Goal: Task Accomplishment & Management: Complete application form

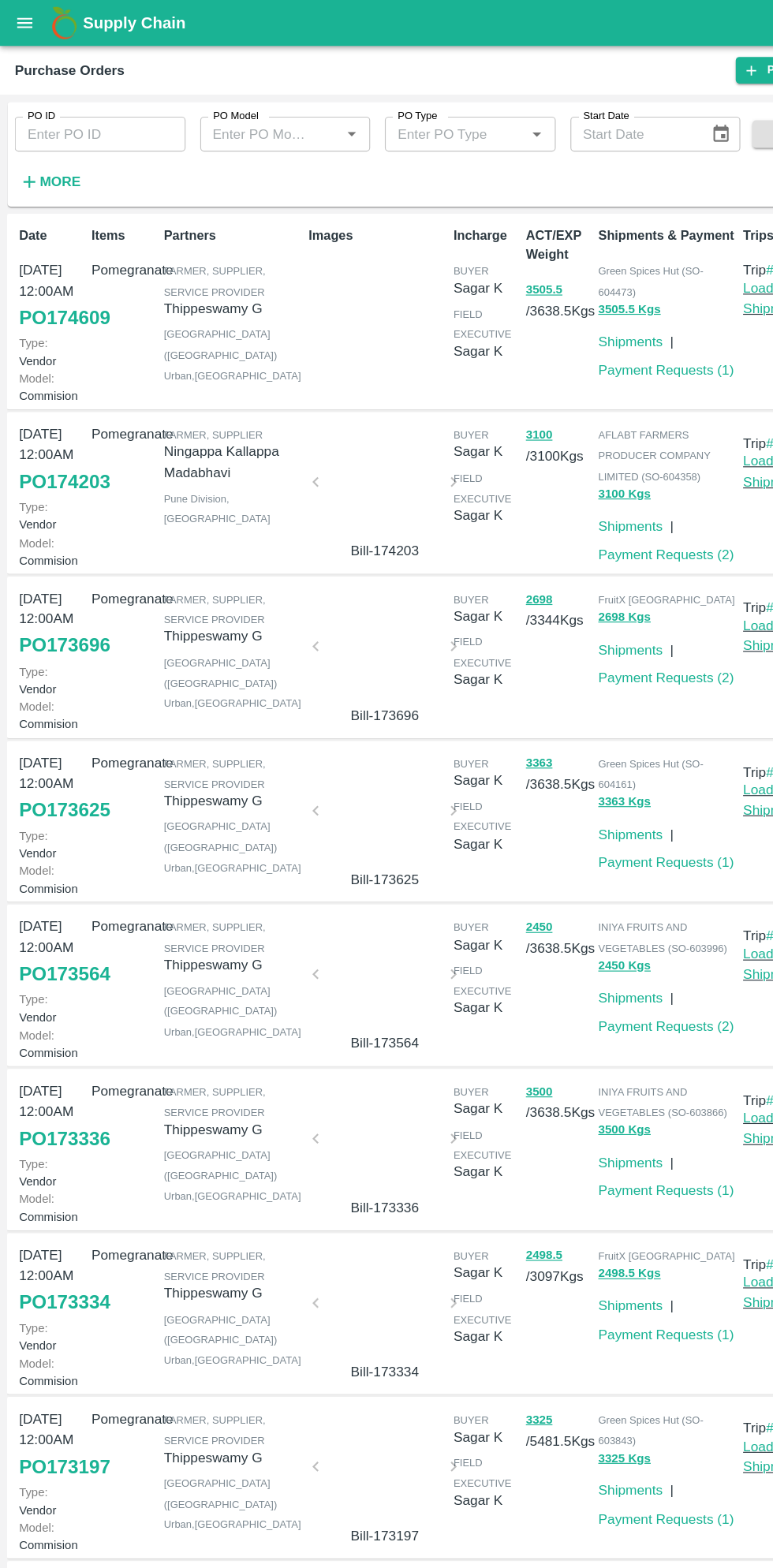
click at [58, 192] on div "Date 09 Sep, 12:00AM PO 174609 Type: Vendor Model: Commision" at bounding box center [41, 268] width 63 height 160
click at [55, 162] on strong "More" at bounding box center [51, 156] width 35 height 12
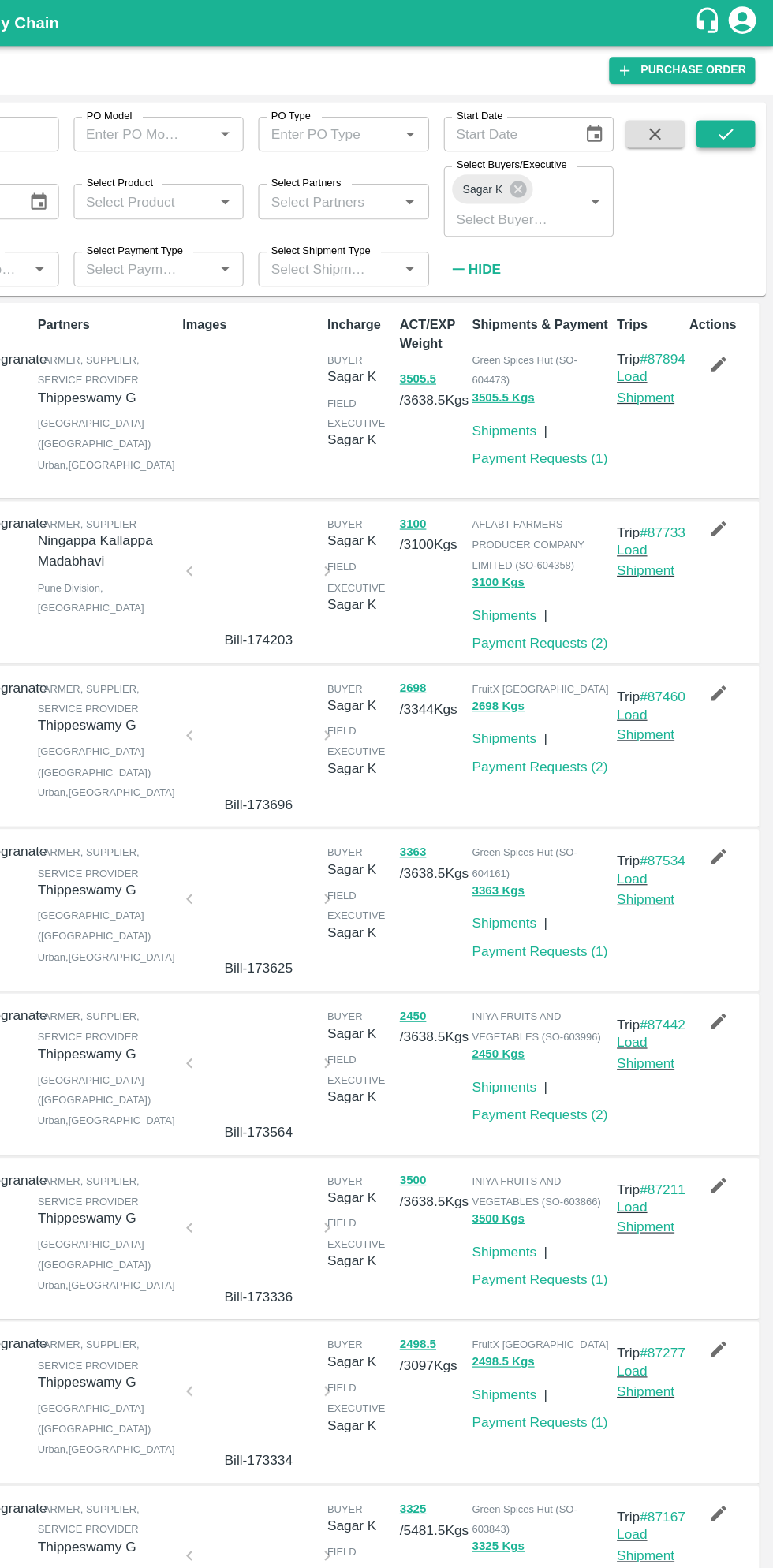
click at [732, 115] on icon "submit" at bounding box center [732, 116] width 18 height 18
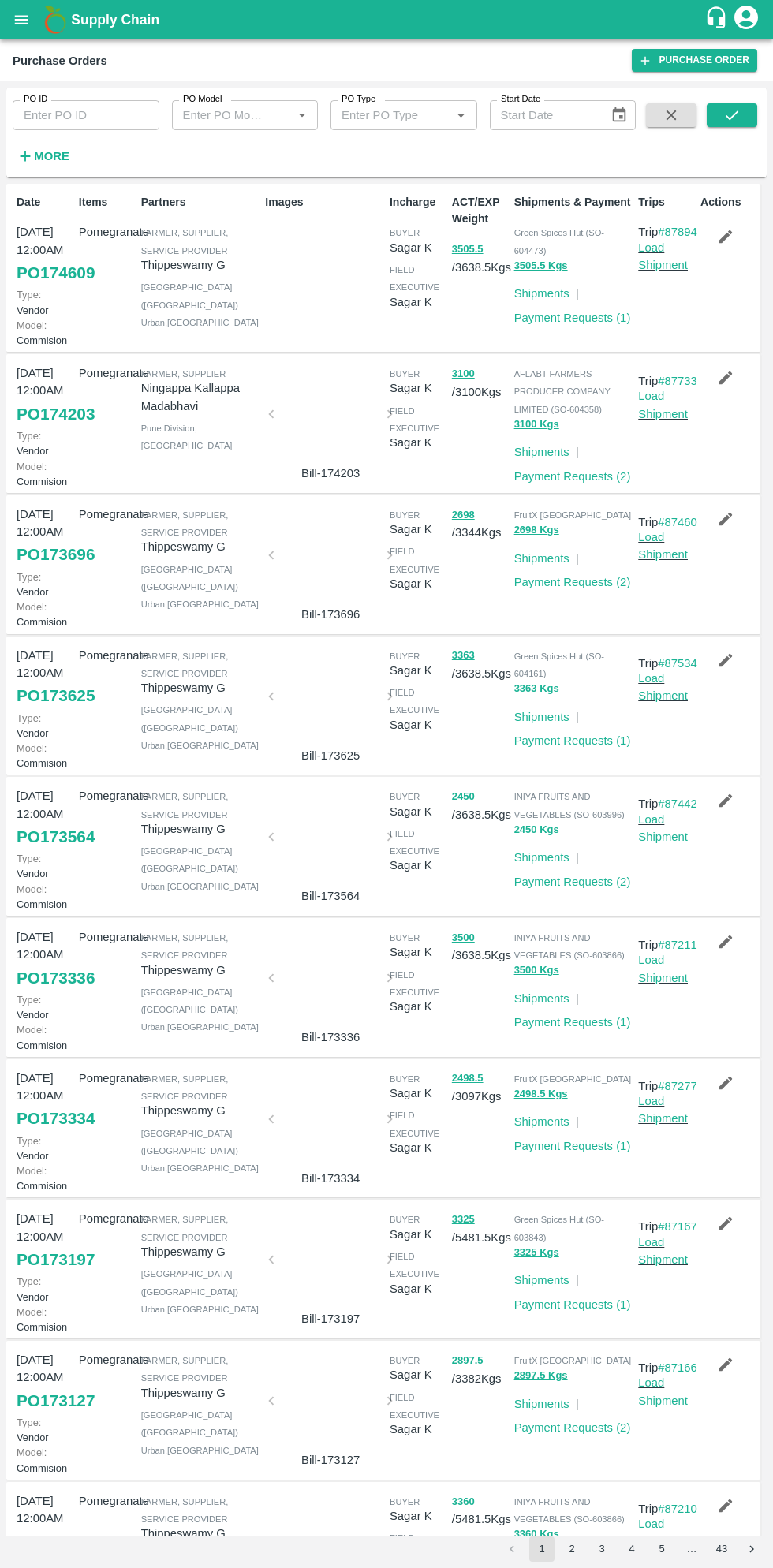
click at [61, 287] on link "PO 174609" at bounding box center [56, 273] width 78 height 28
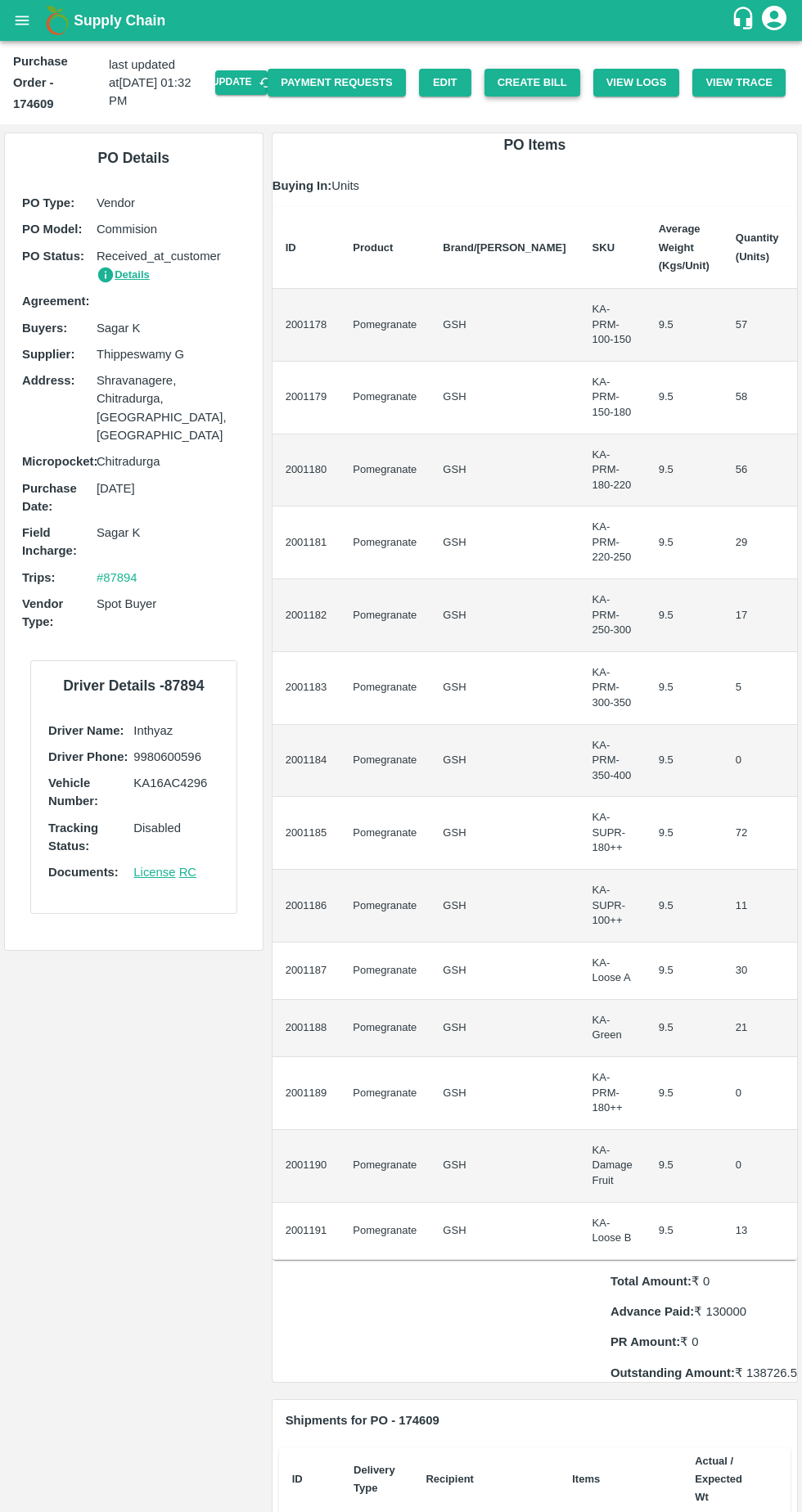
click at [554, 74] on button "Create Bill" at bounding box center [532, 82] width 96 height 28
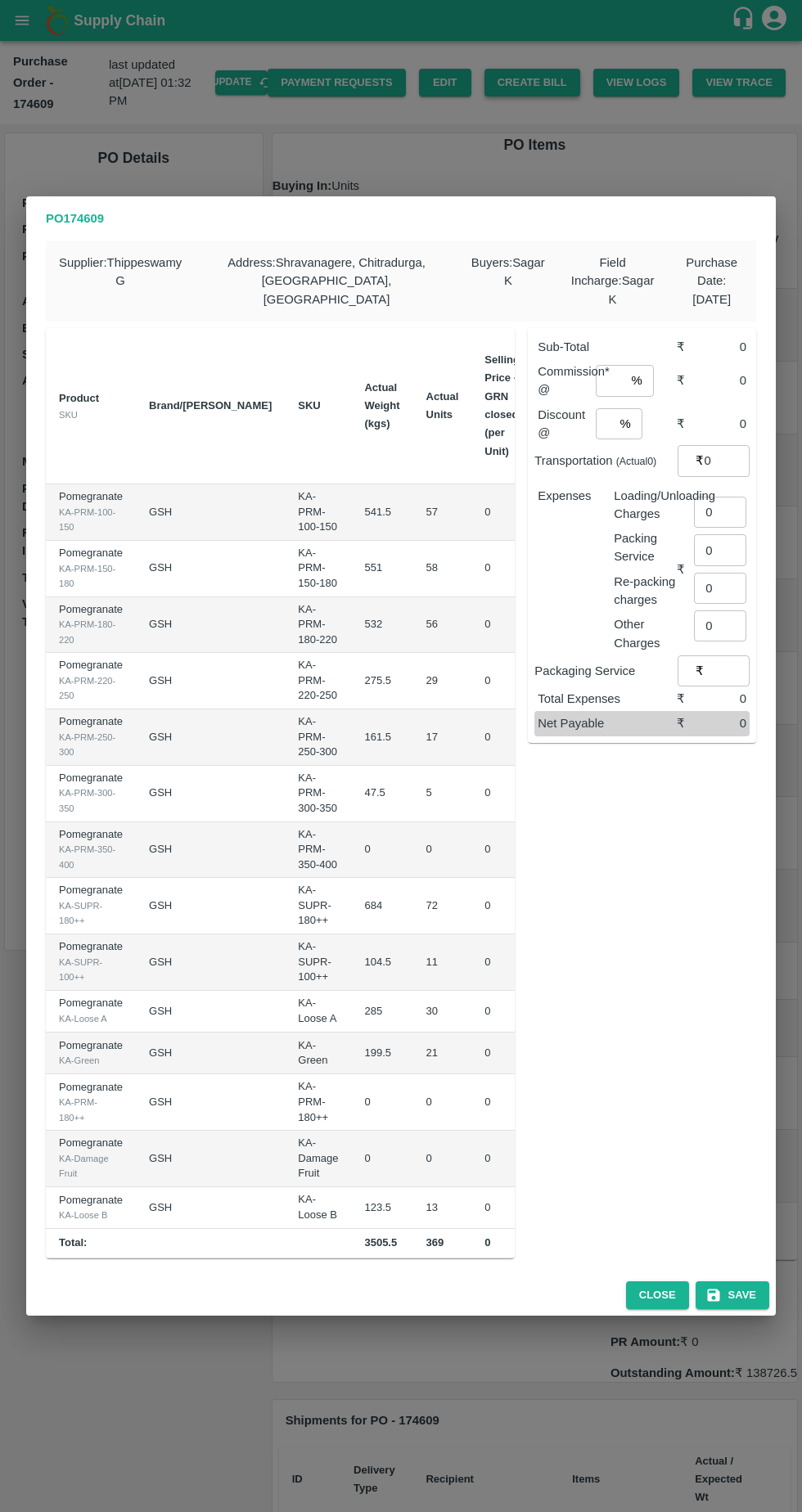
scroll to position [0, 144]
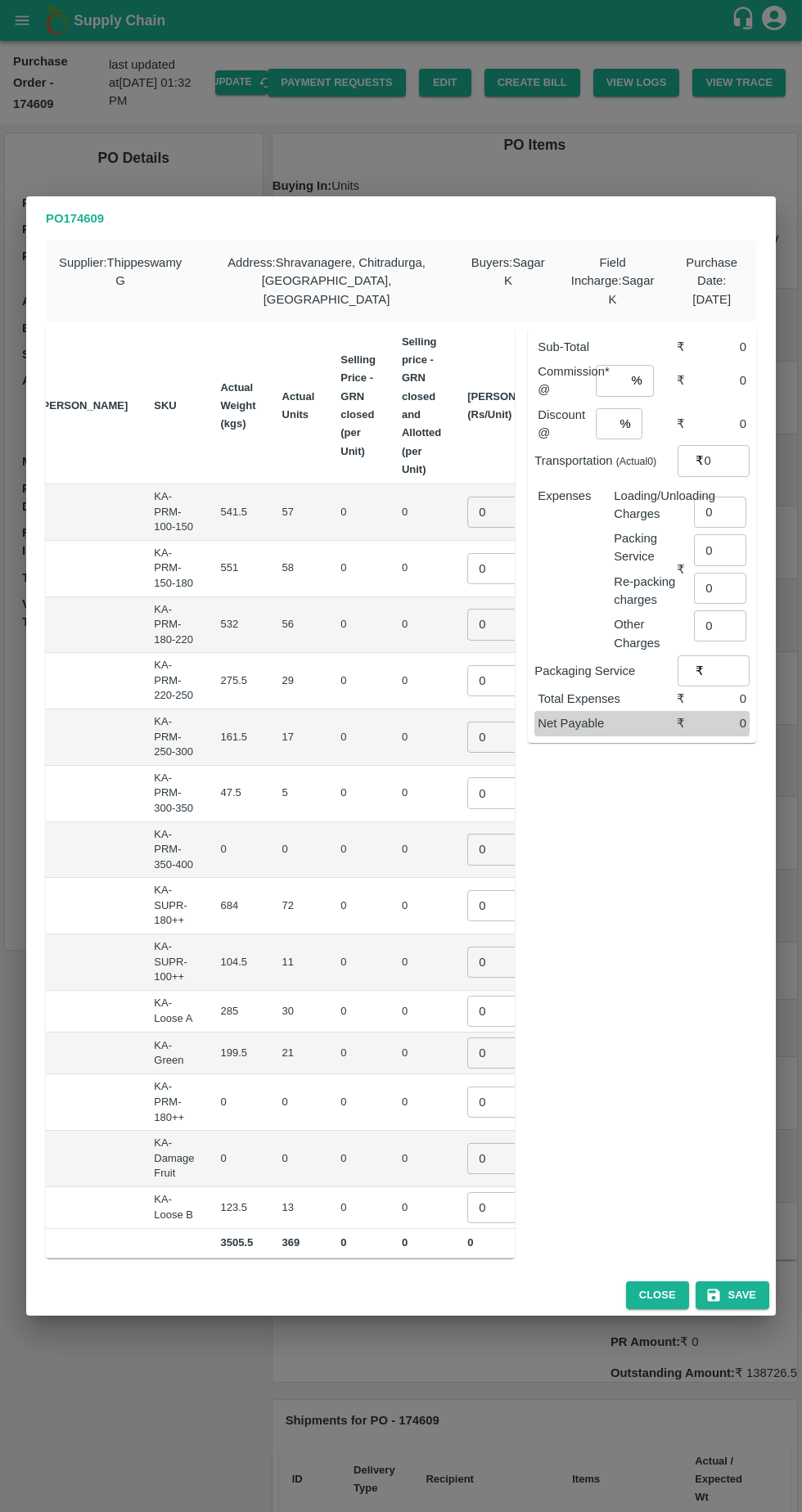
click at [467, 501] on input "0" at bounding box center [499, 512] width 65 height 31
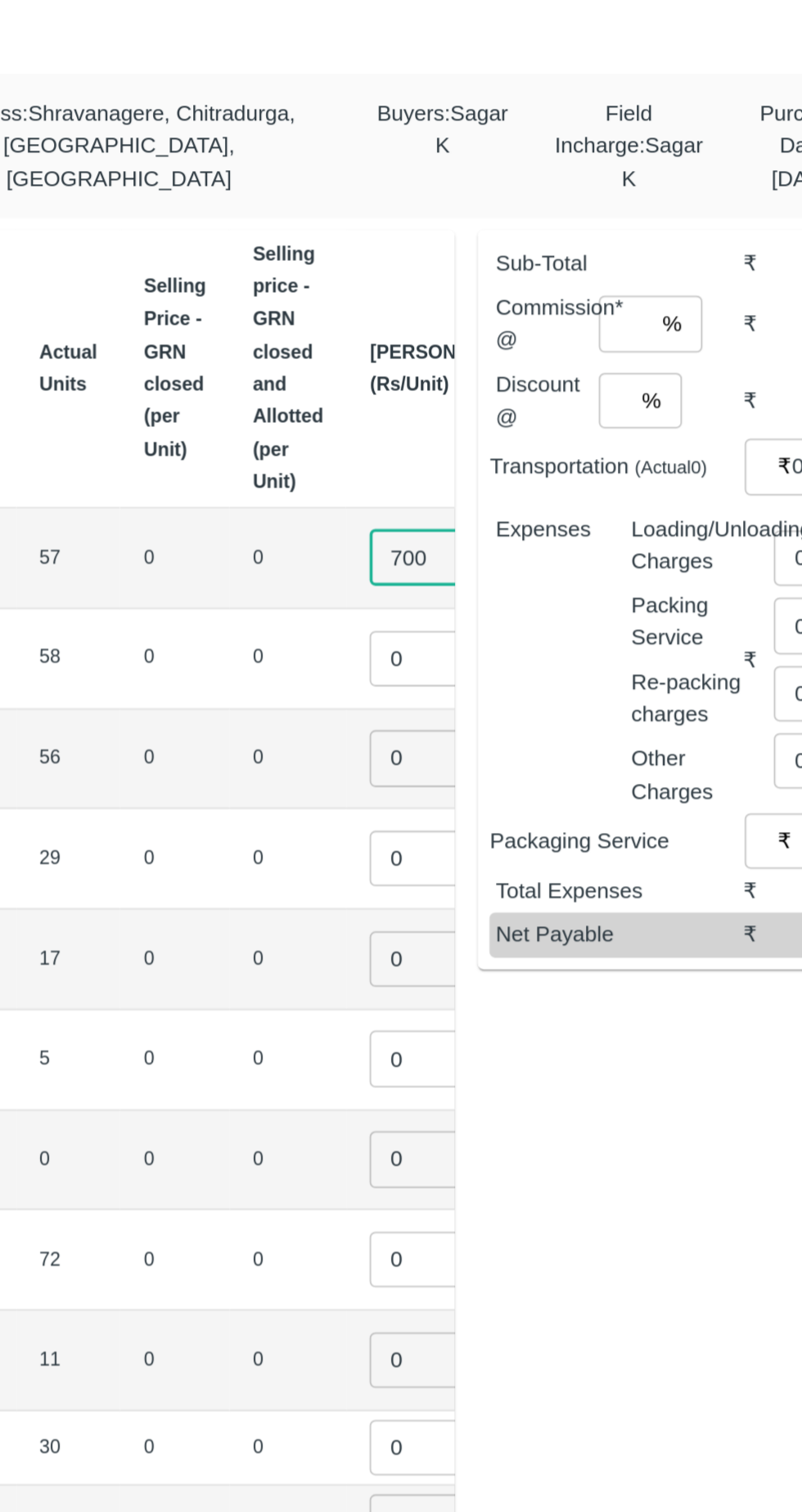
type input "700"
type input "850"
type input "7"
type input "1000"
type input "1100"
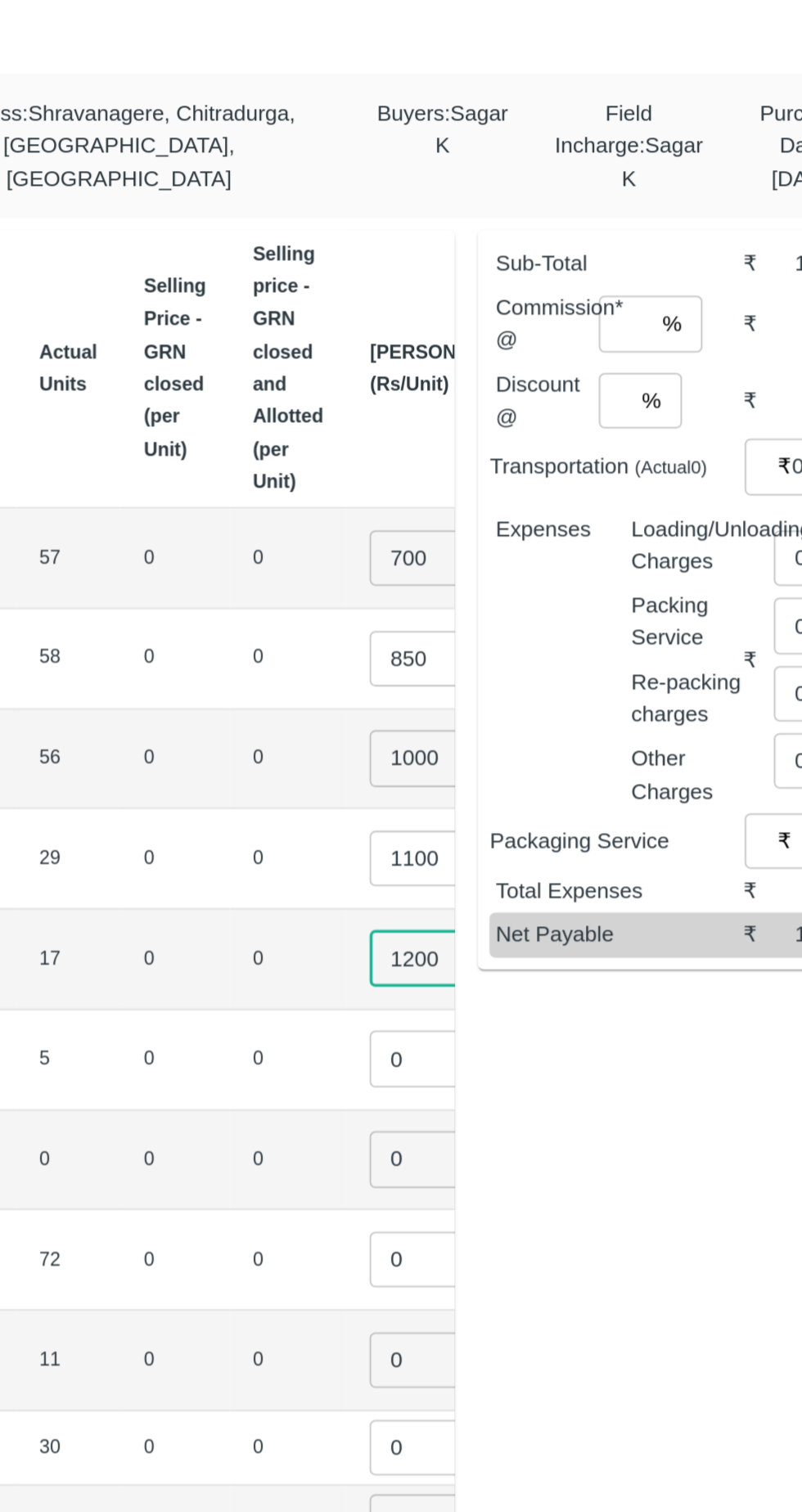
type input "1200"
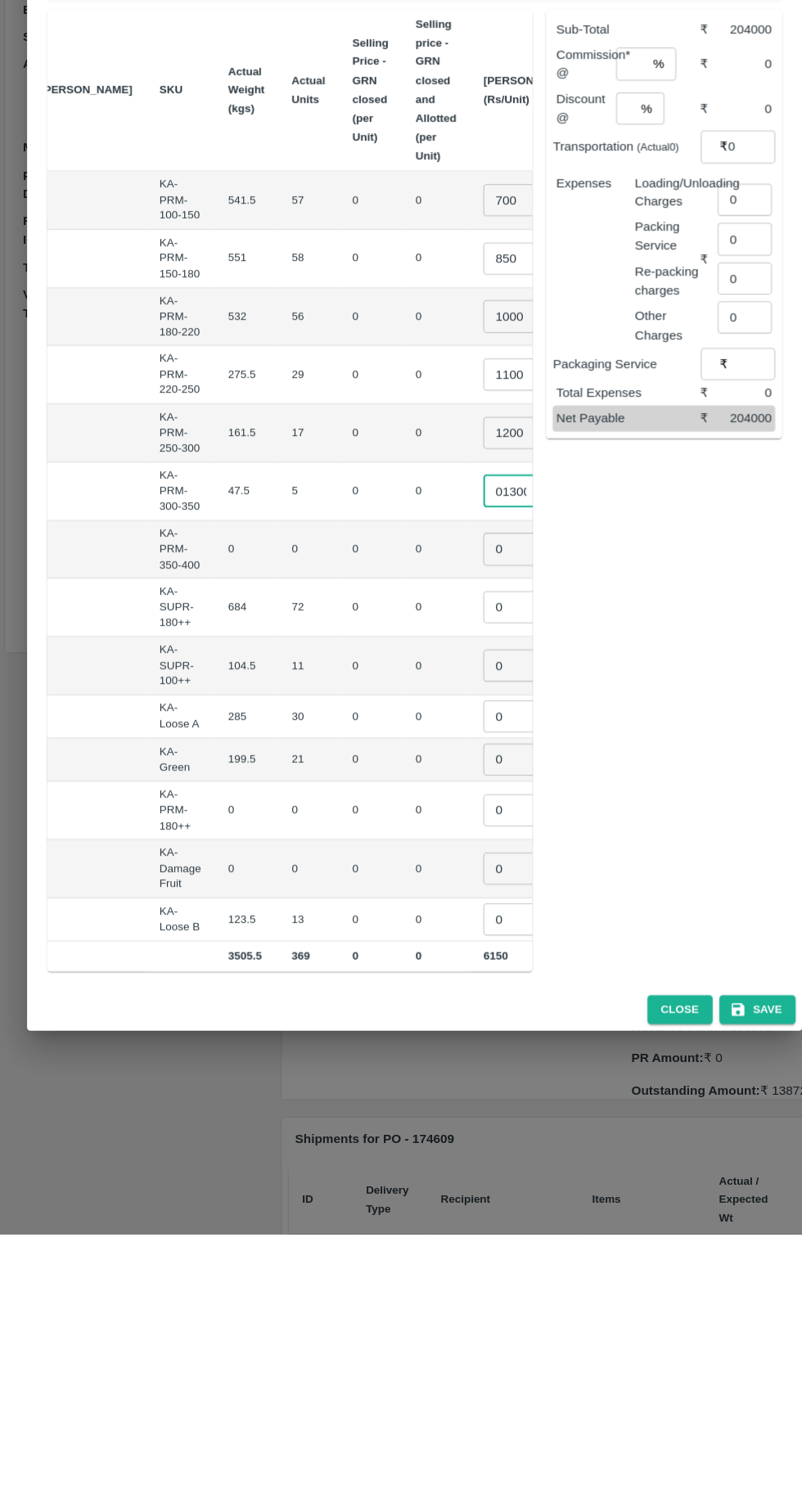
type input "01300"
click at [467, 844] on input "0" at bounding box center [499, 849] width 65 height 31
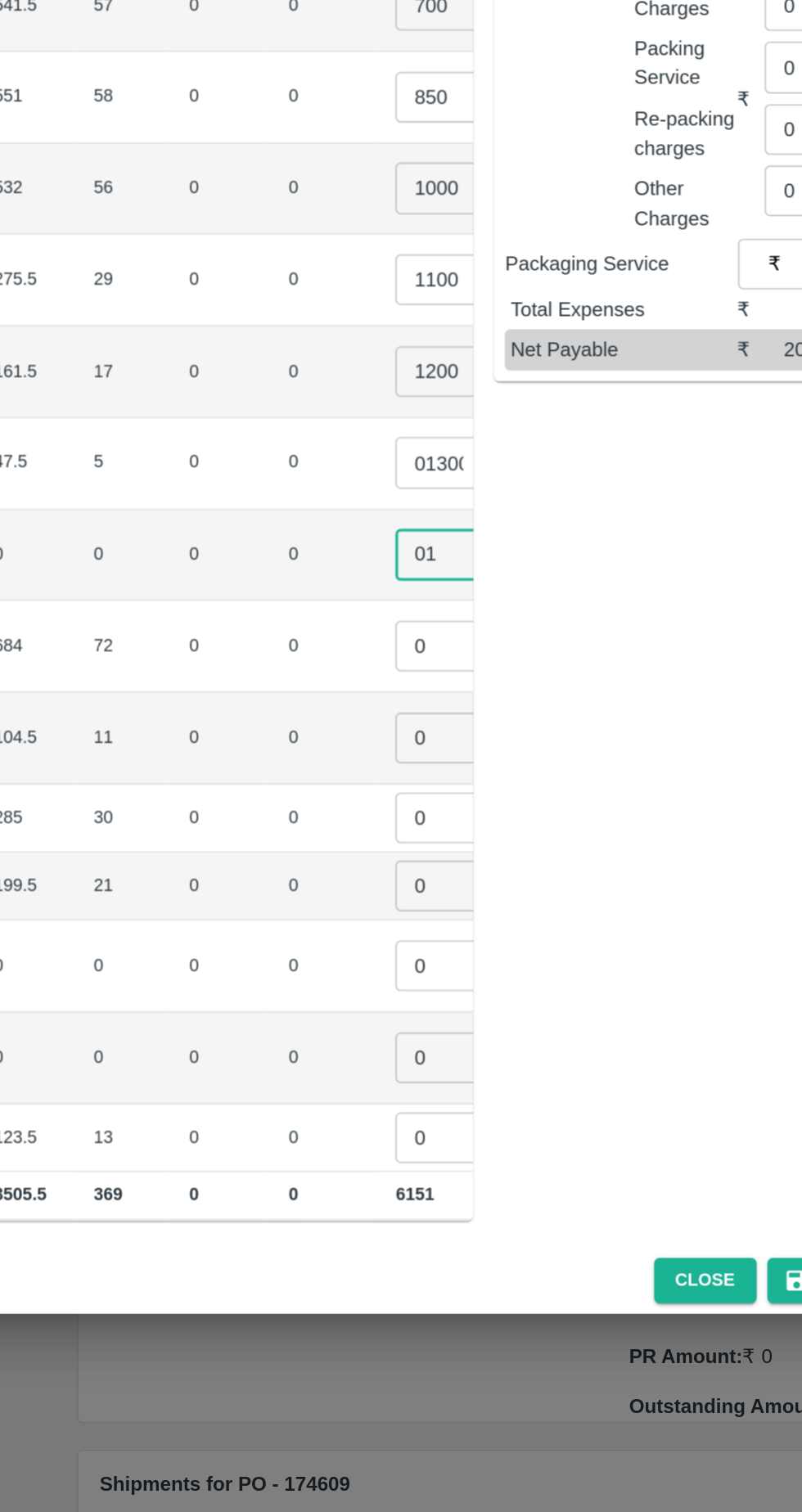
scroll to position [0, 138]
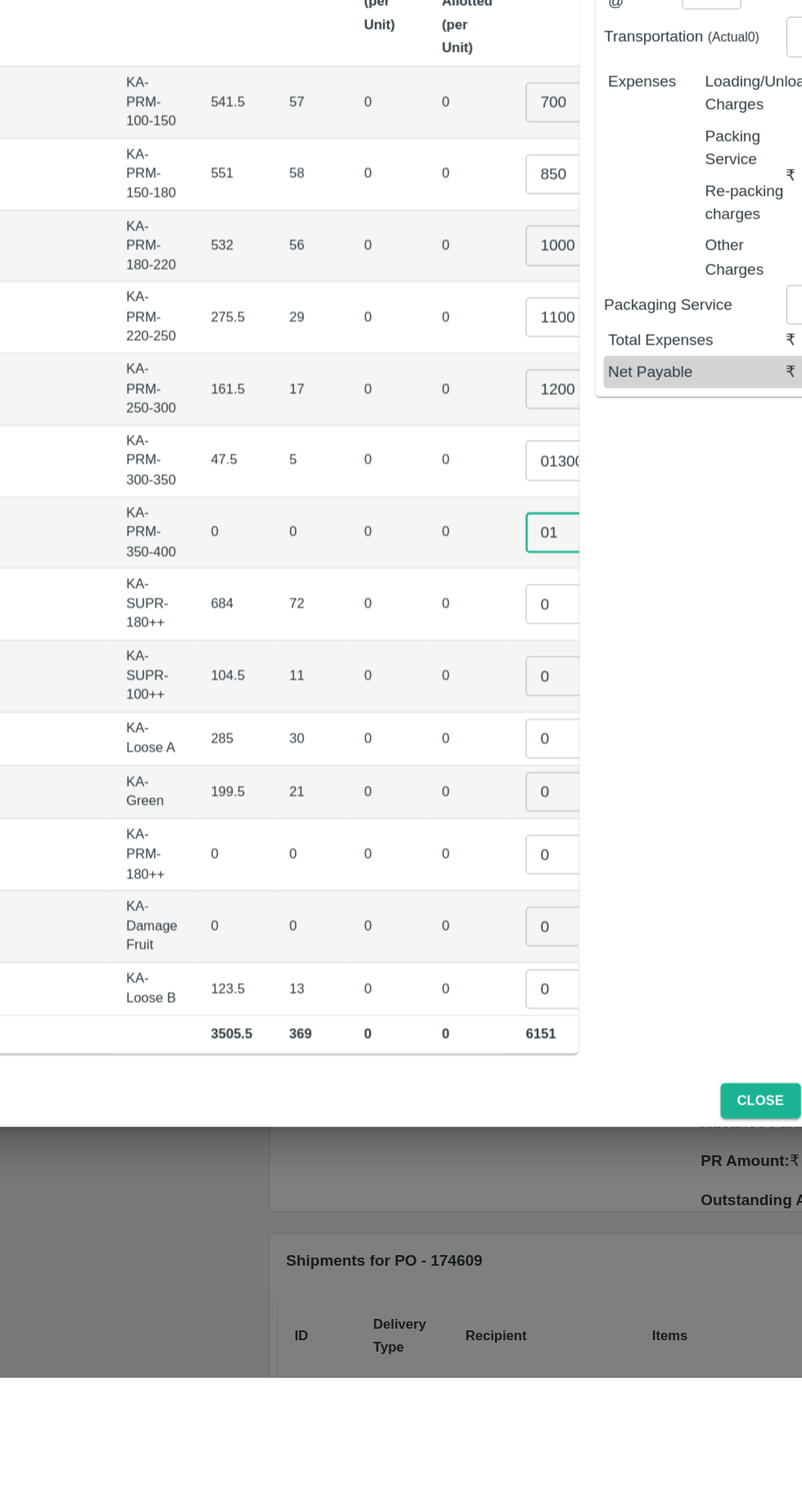
type input "01"
click at [472, 896] on input "0" at bounding box center [504, 906] width 65 height 31
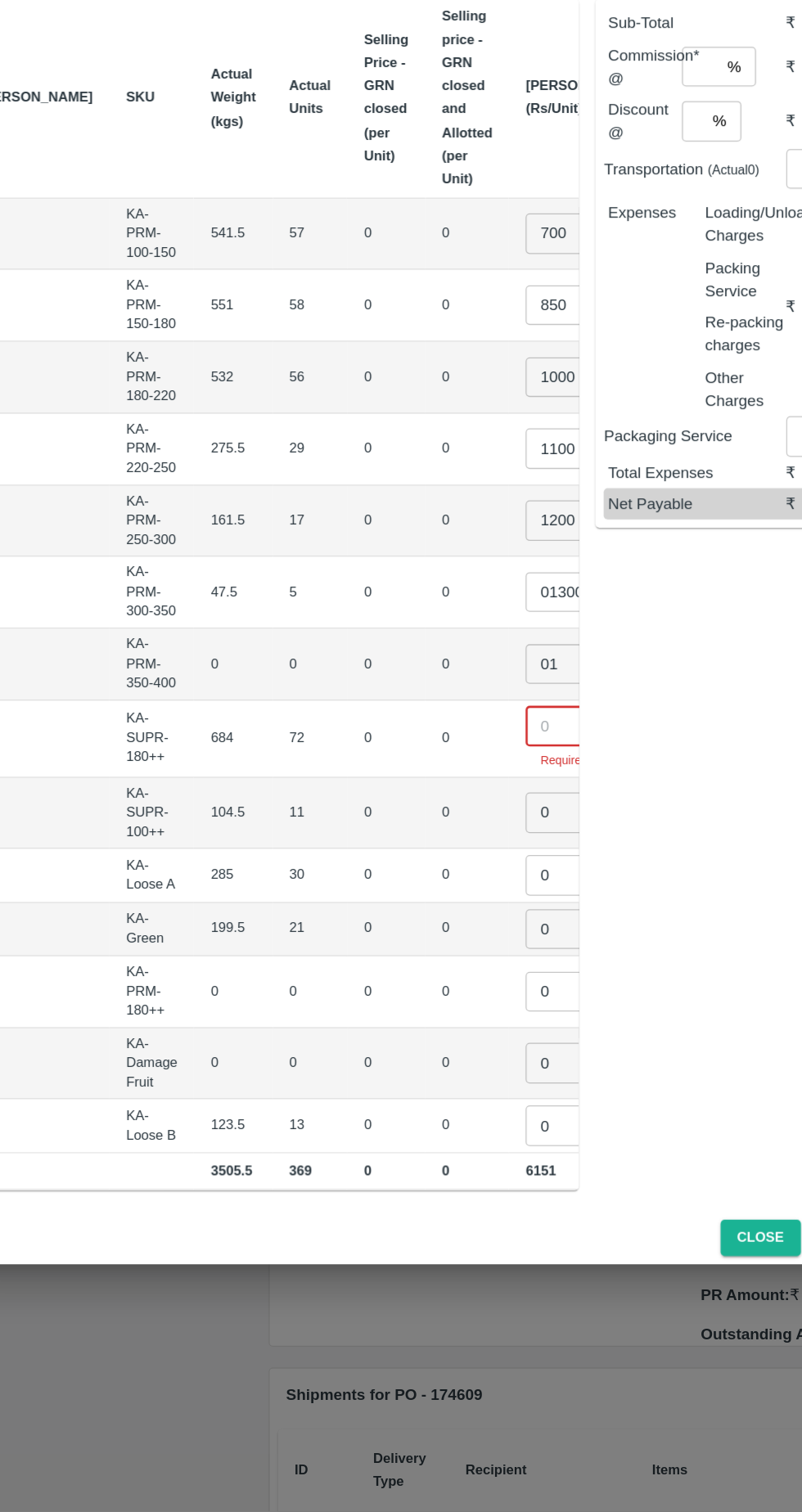
scroll to position [0, 0]
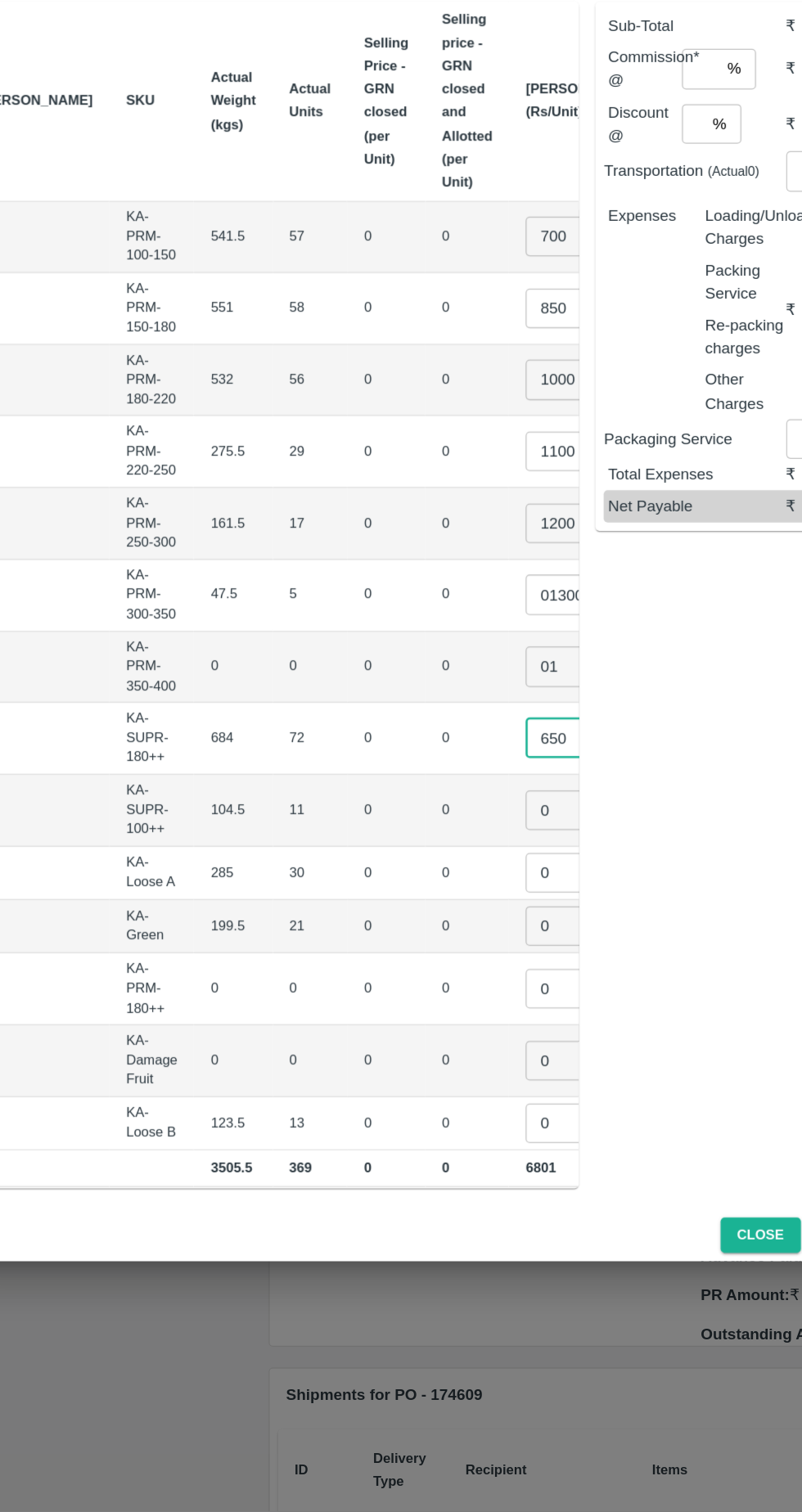
type input "650"
type input "500"
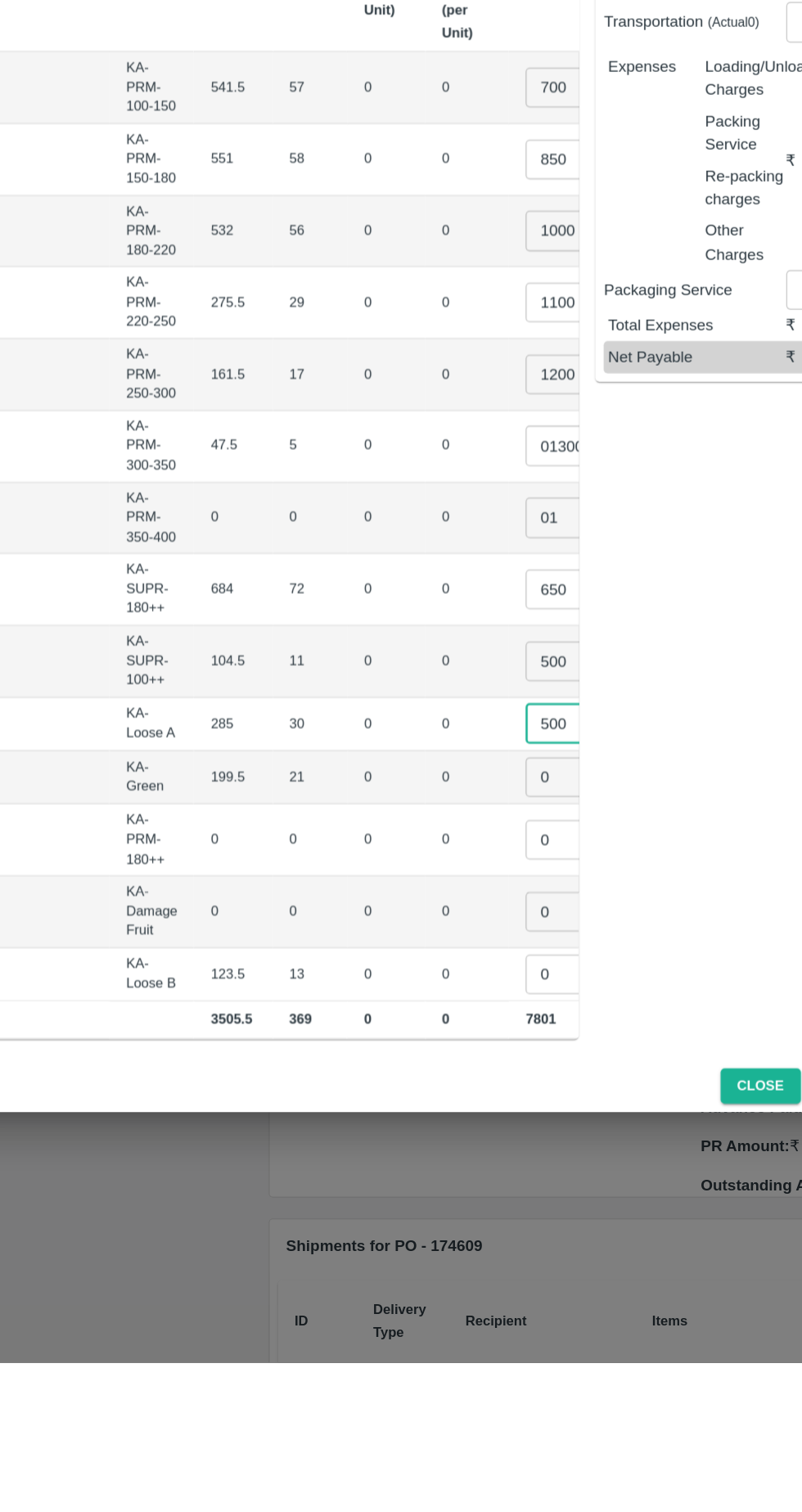
type input "500"
click at [472, 1038] on input "0" at bounding box center [504, 1053] width 65 height 31
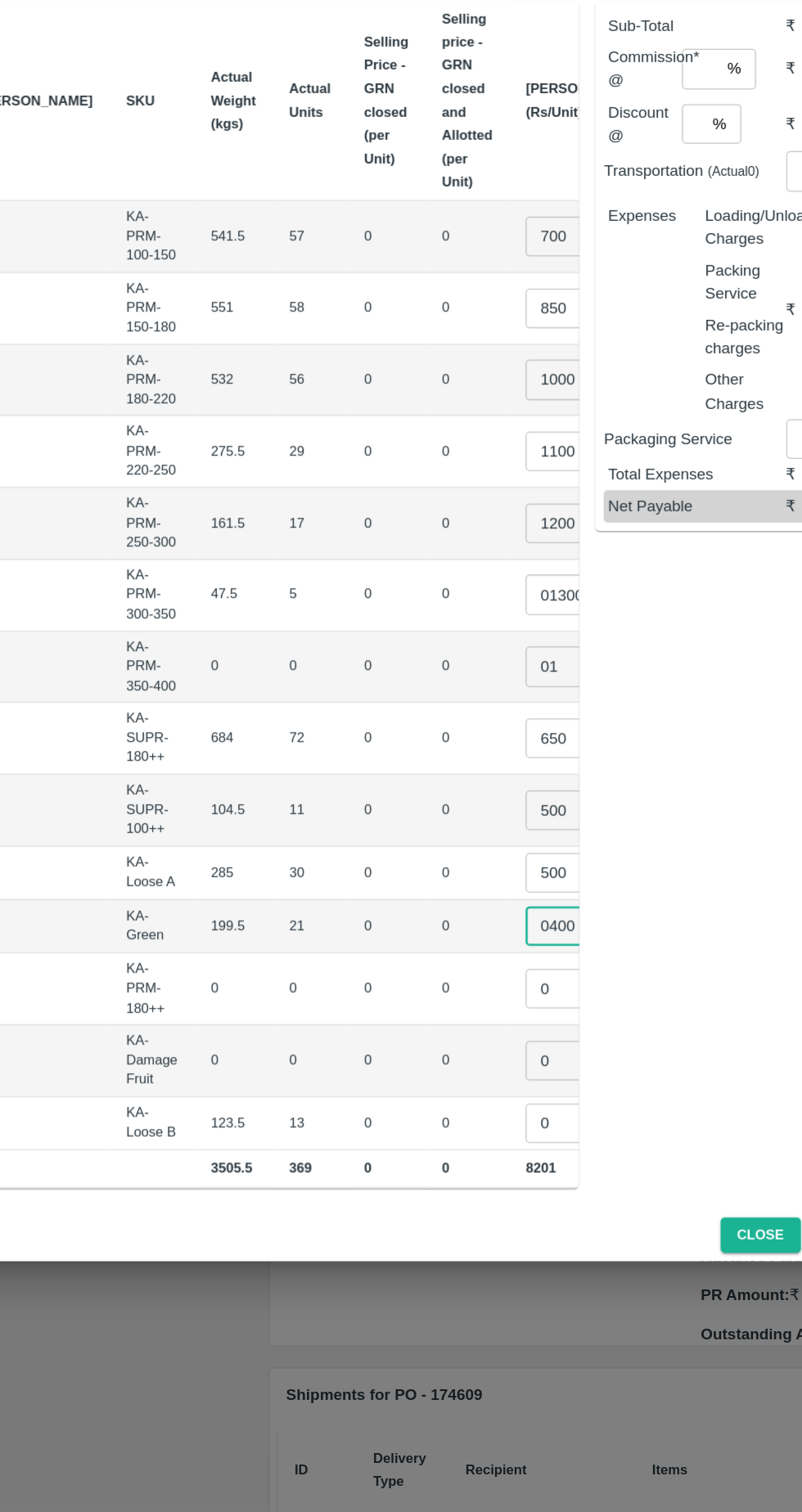
type input "0400"
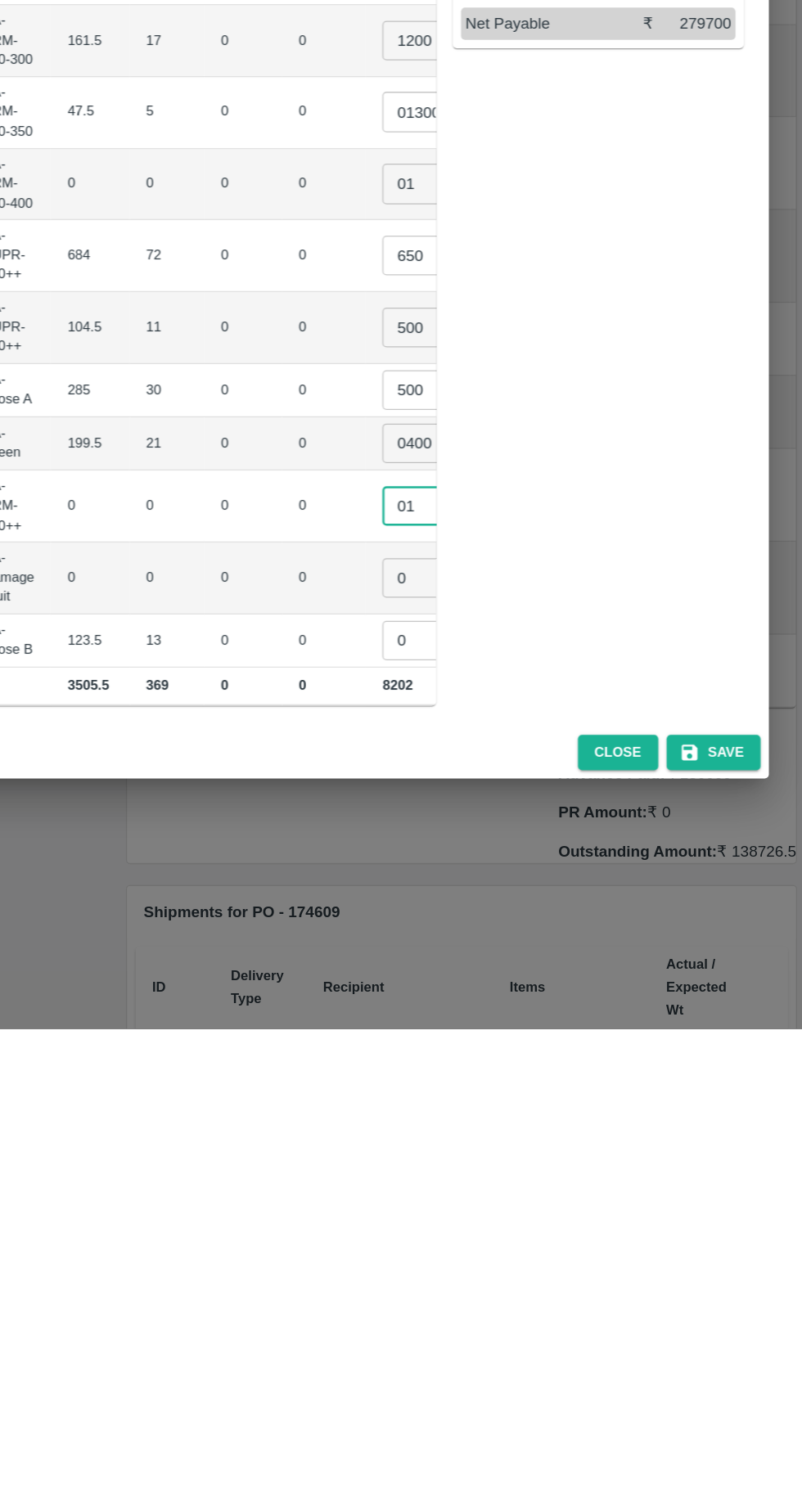
type input "01"
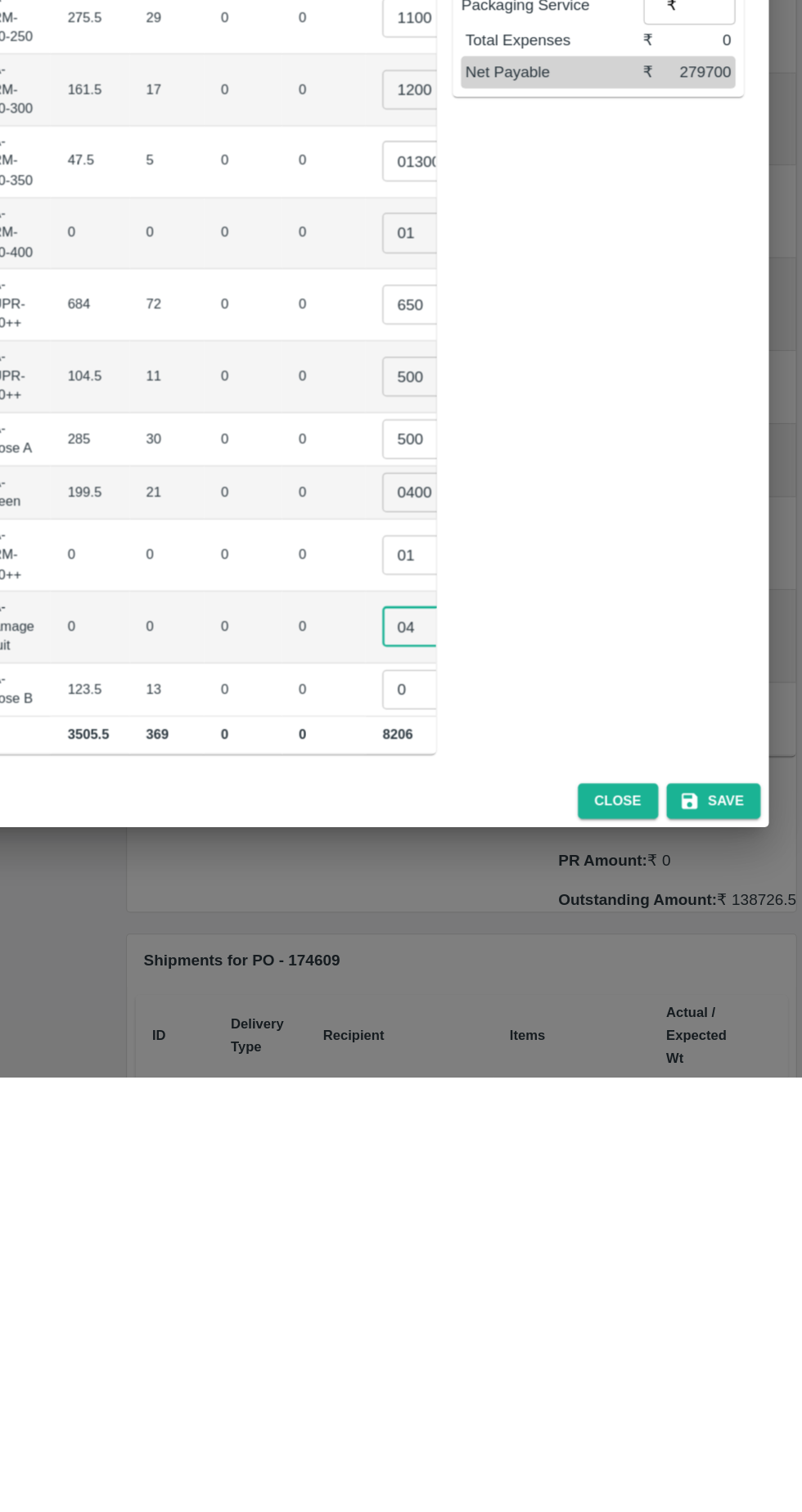
type input "04"
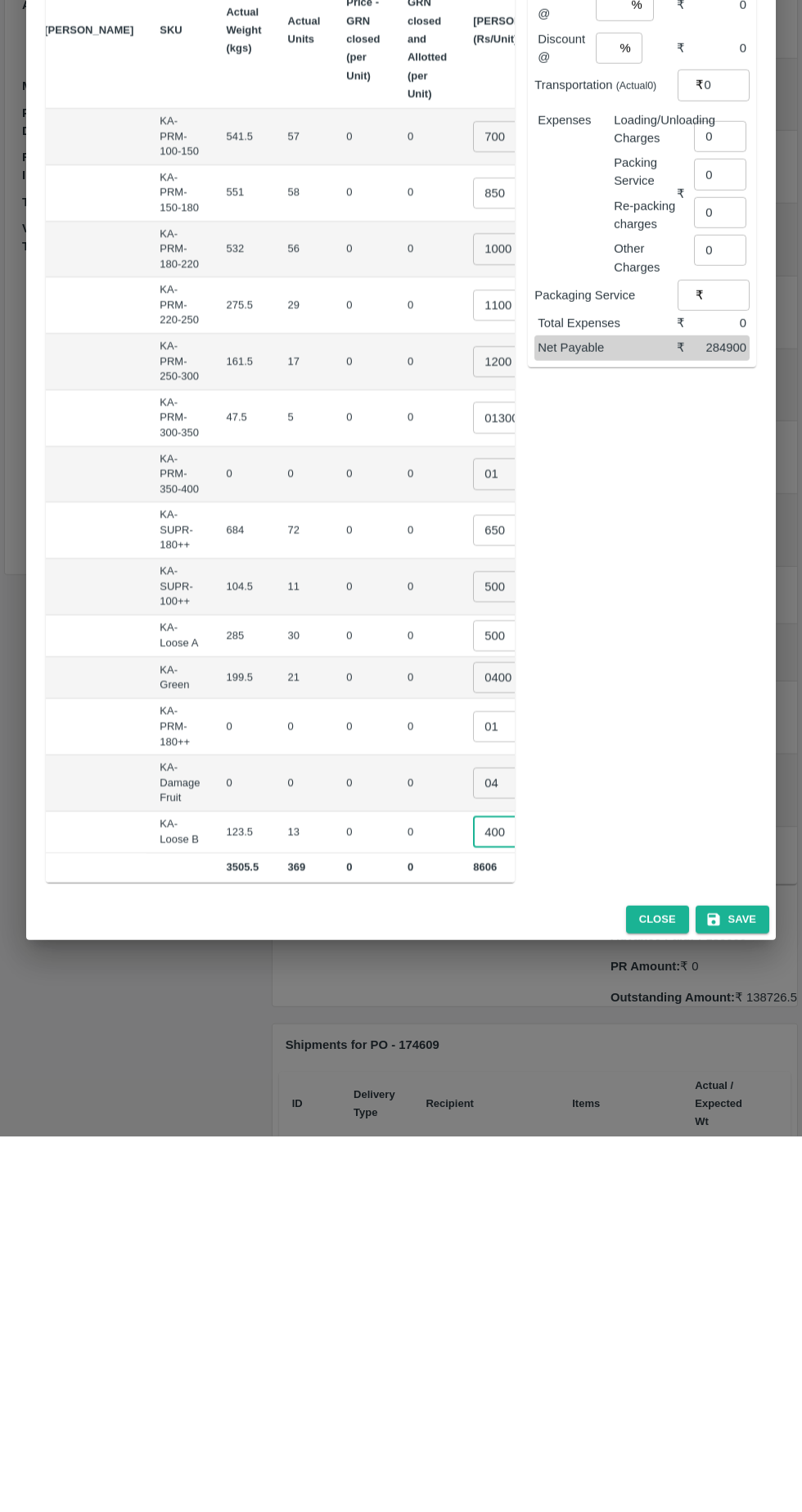
type input "400"
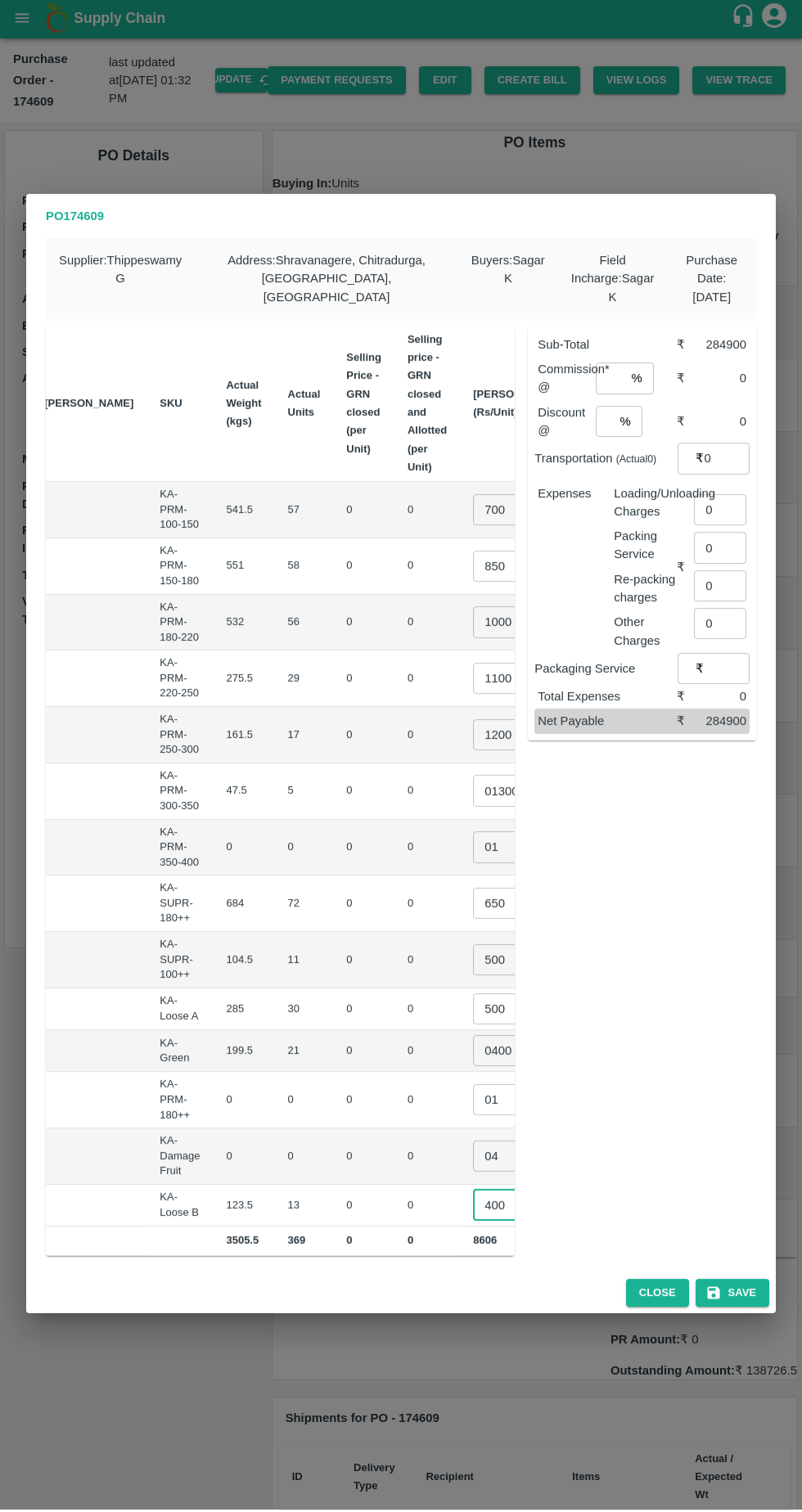
click at [730, 500] on input "0" at bounding box center [720, 512] width 52 height 31
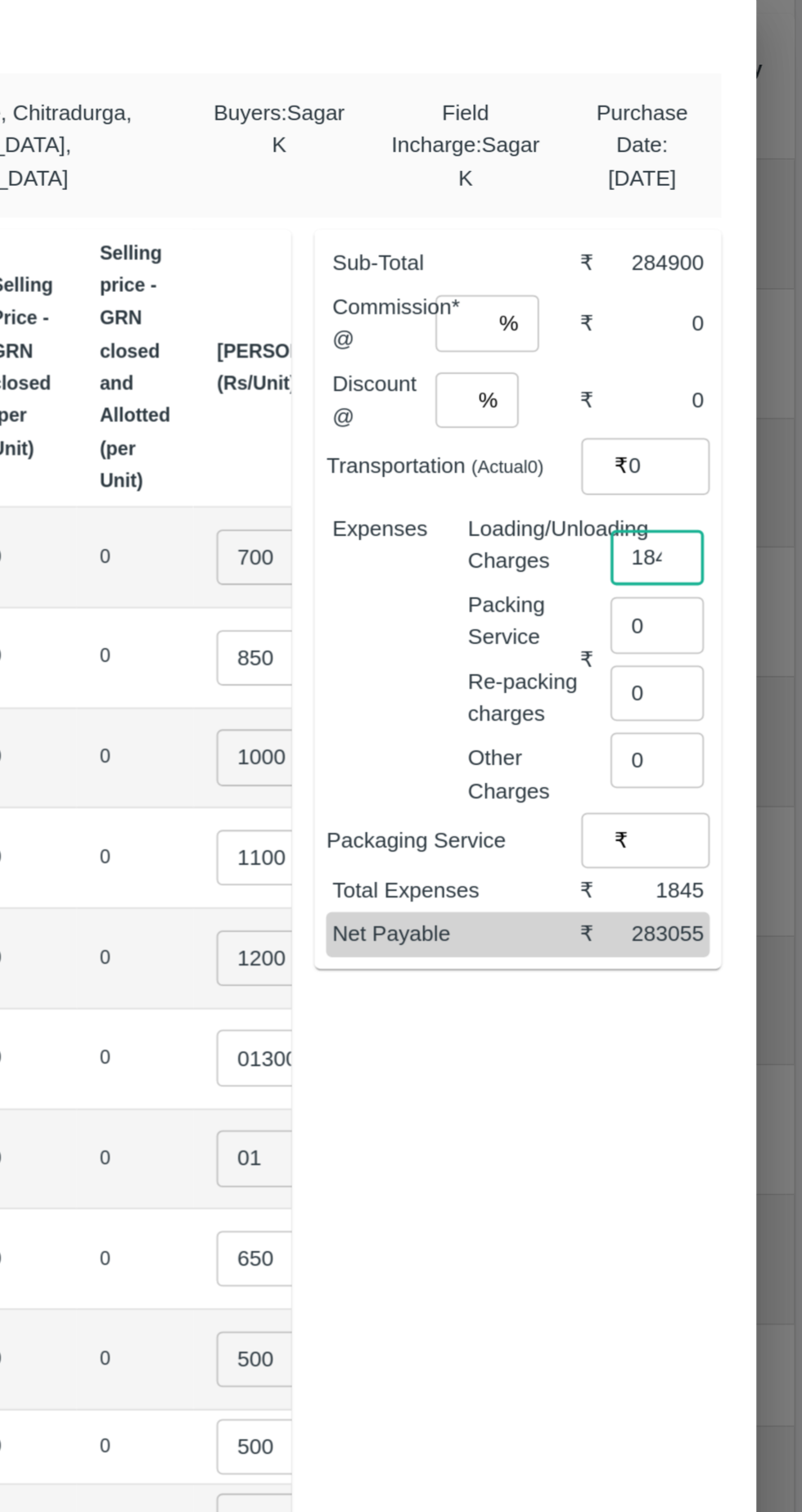
type input "1845"
click at [614, 371] on input "number" at bounding box center [610, 380] width 29 height 31
type input "6"
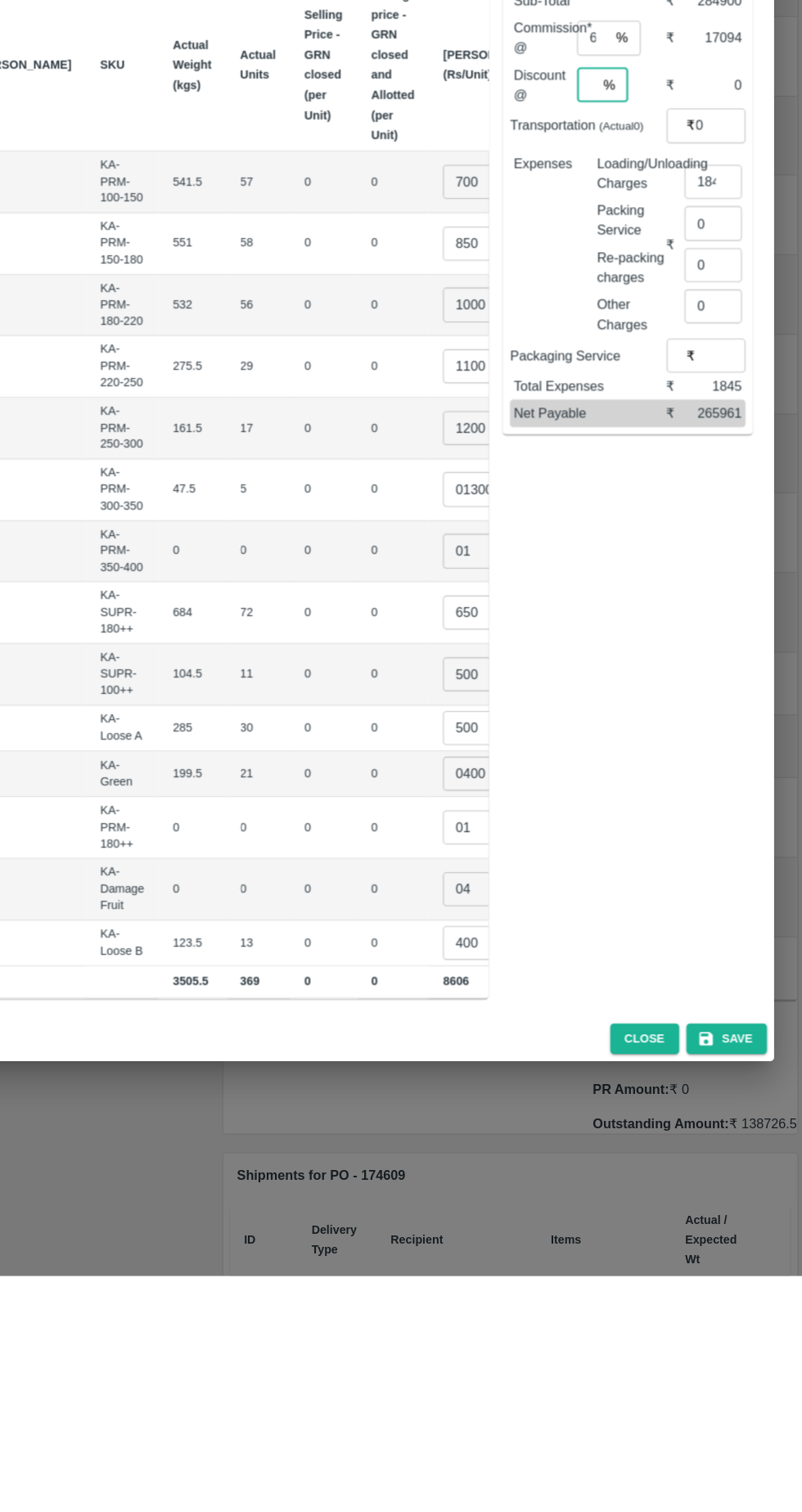
type input "0"
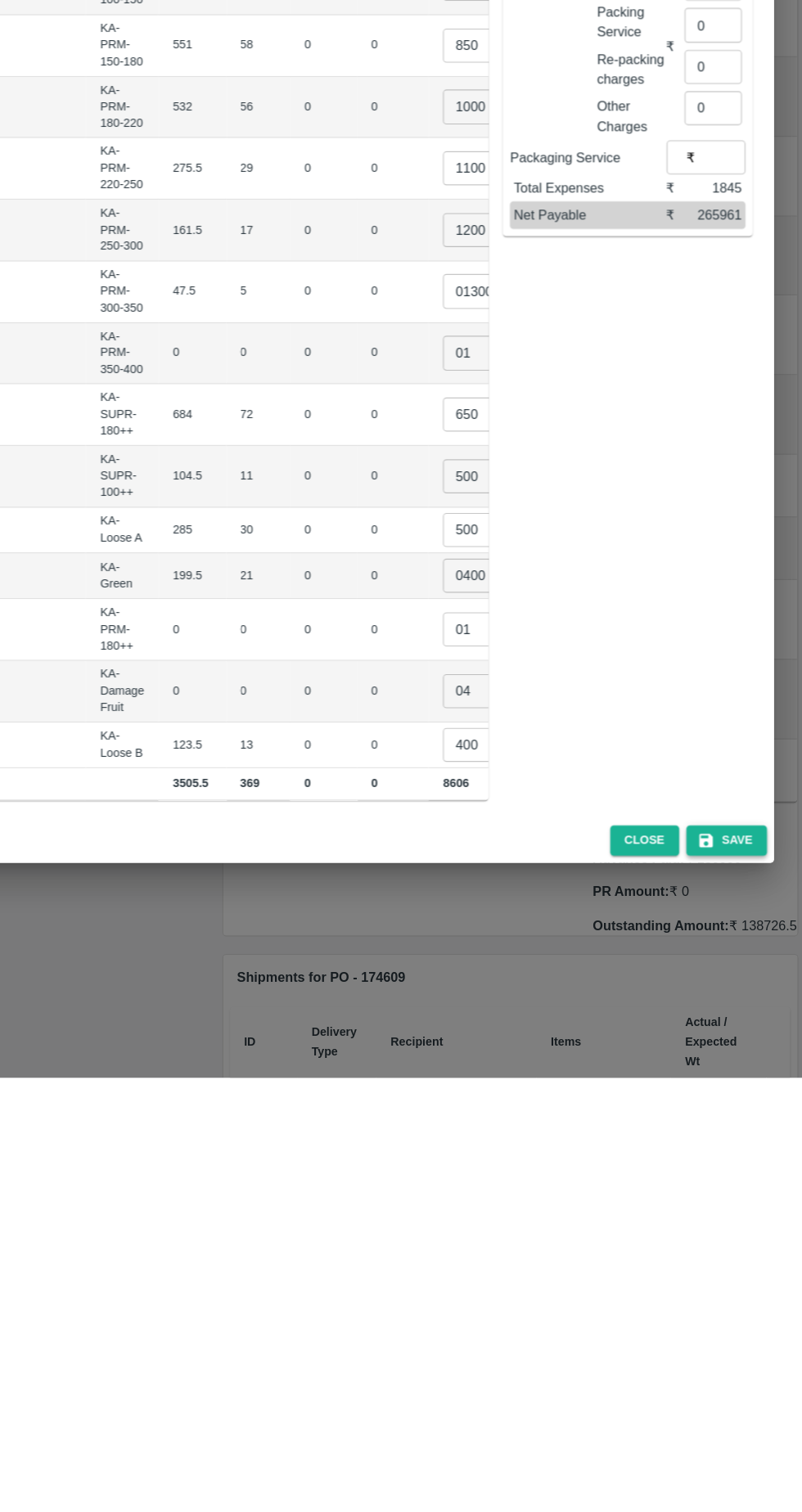
click at [742, 1292] on button "Save" at bounding box center [732, 1295] width 73 height 28
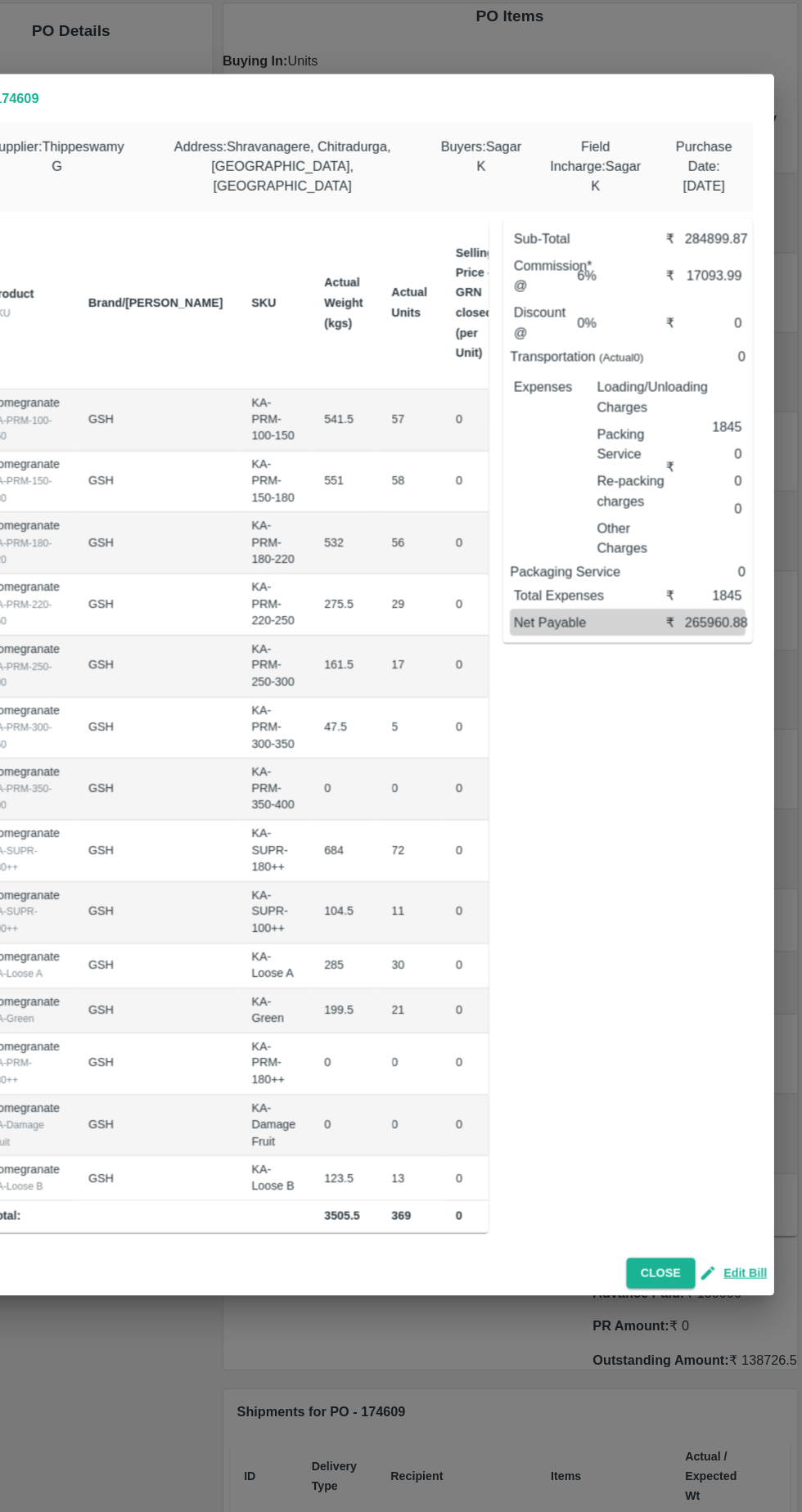
click at [693, 1325] on div "PO 174609 Supplier : Thippeswamy G Address : Shravanagere, Chitradurga, Dharmap…" at bounding box center [401, 756] width 802 height 1512
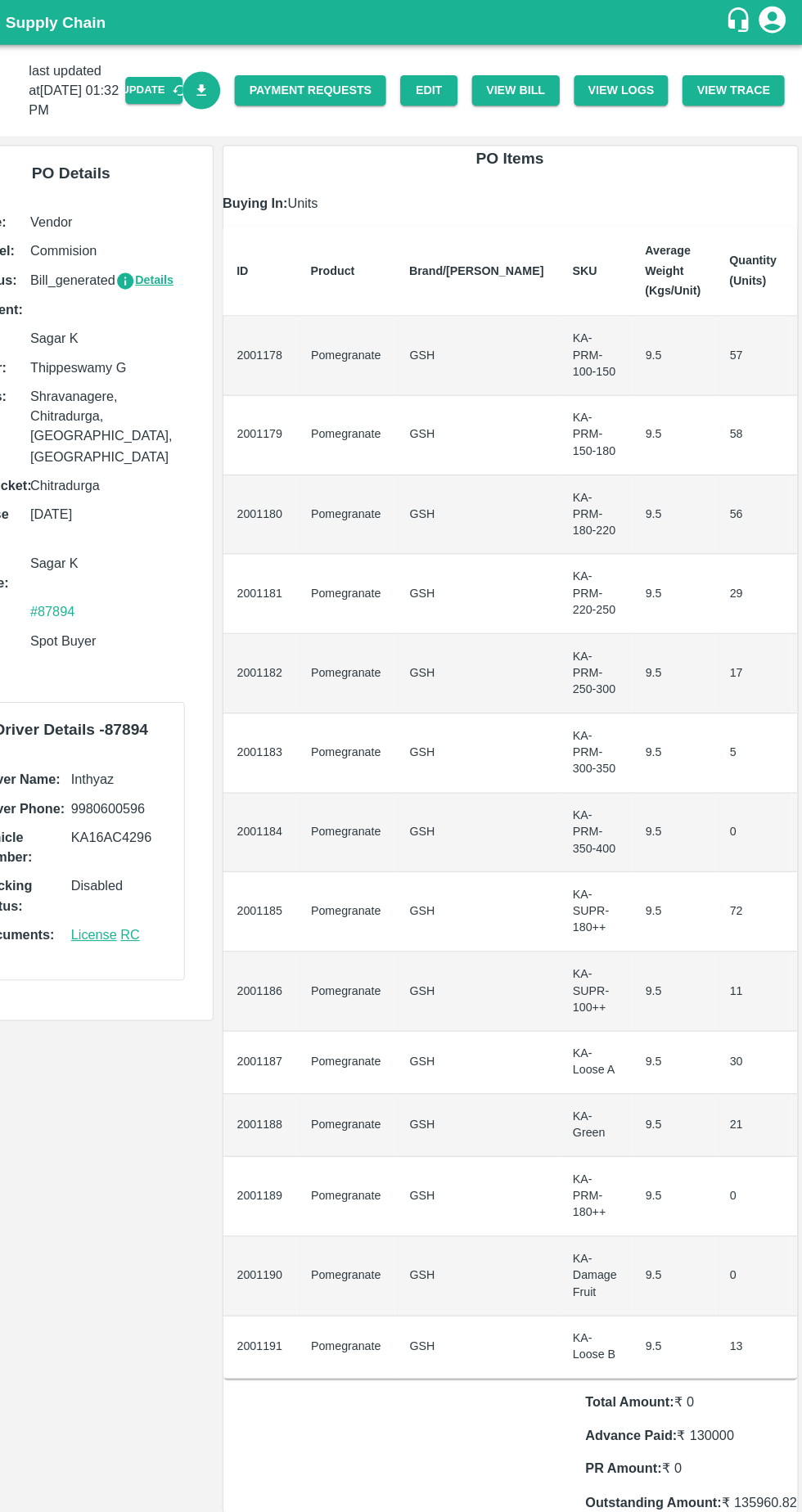
click at [257, 87] on icon "Download Bill" at bounding box center [254, 82] width 9 height 11
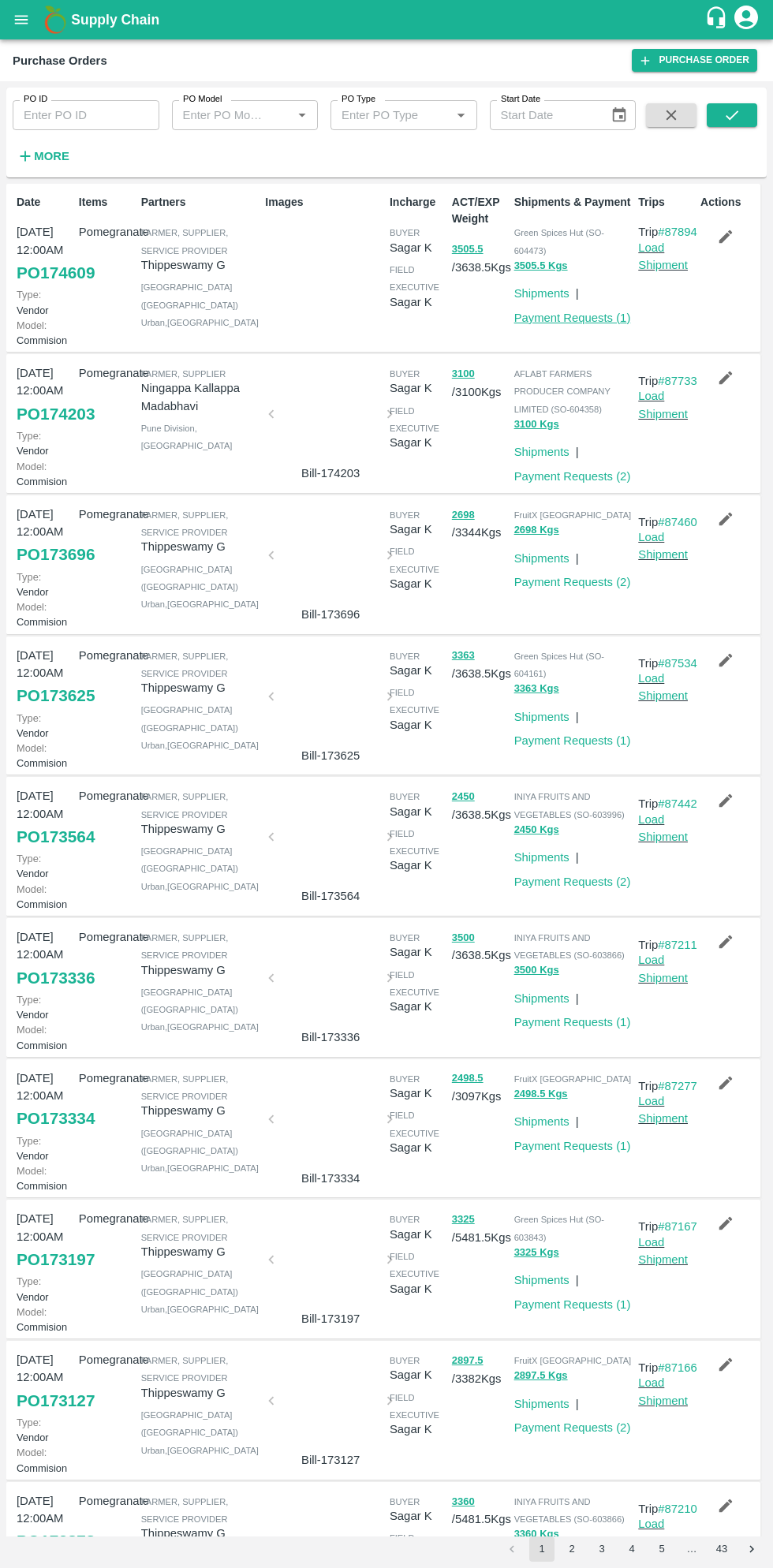
click at [581, 318] on link "Payment Requests ( 1 )" at bounding box center [573, 318] width 116 height 12
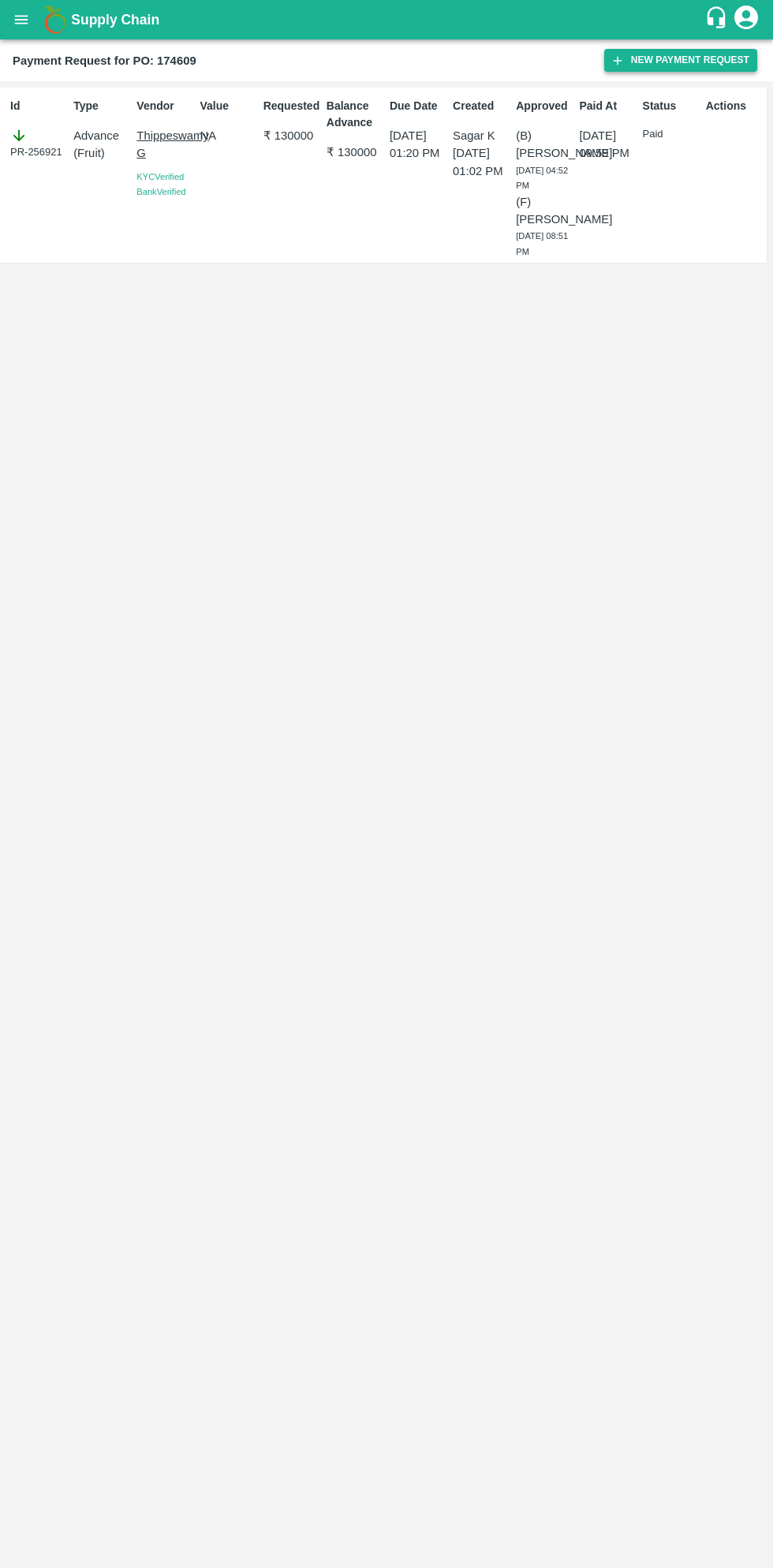
click at [685, 56] on button "New Payment Request" at bounding box center [679, 60] width 153 height 23
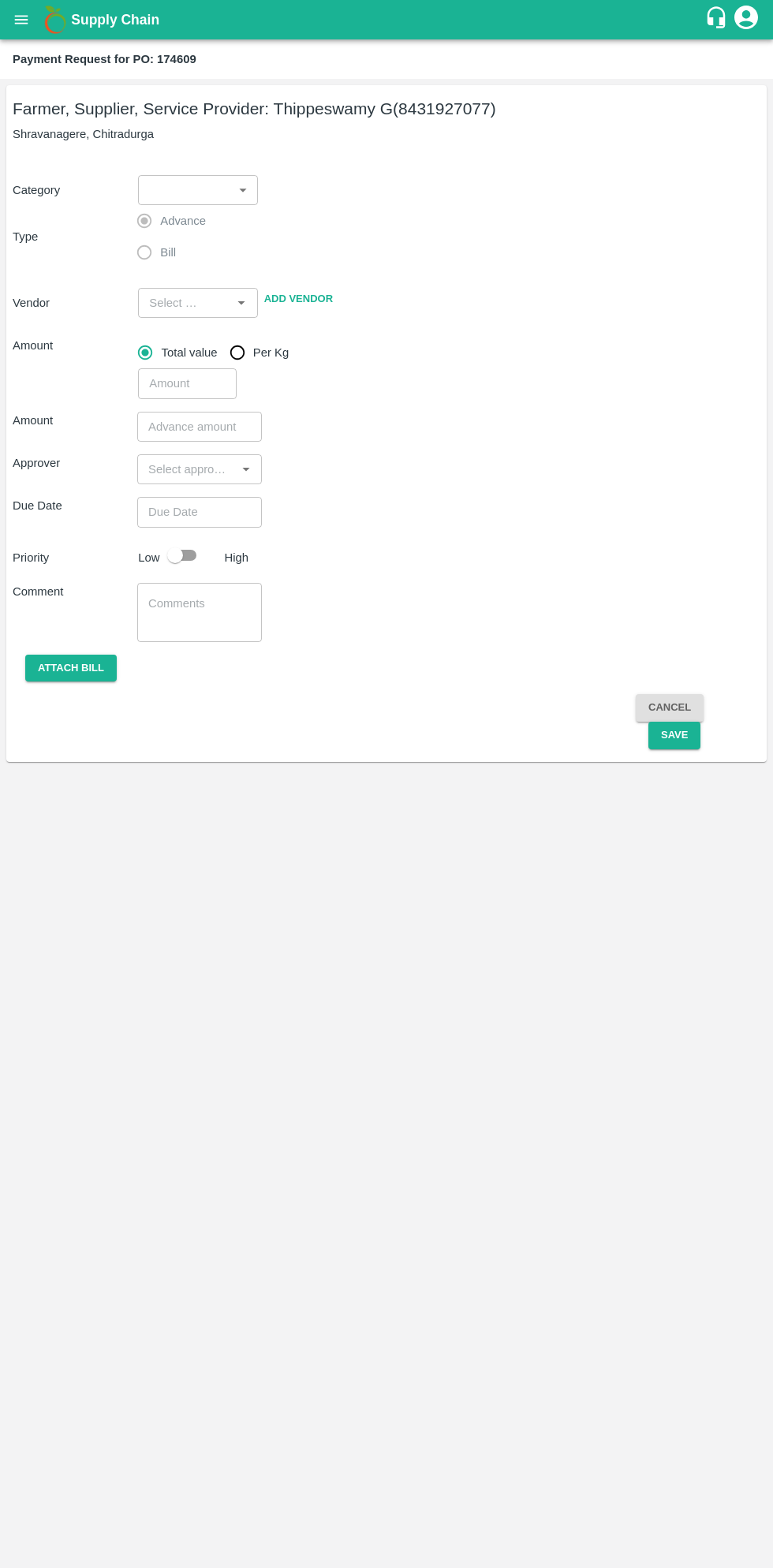
click at [196, 200] on body "Supply Chain Payment Request for PO: 174609 Farmer, Supplier, Service Provider:…" at bounding box center [386, 784] width 773 height 1568
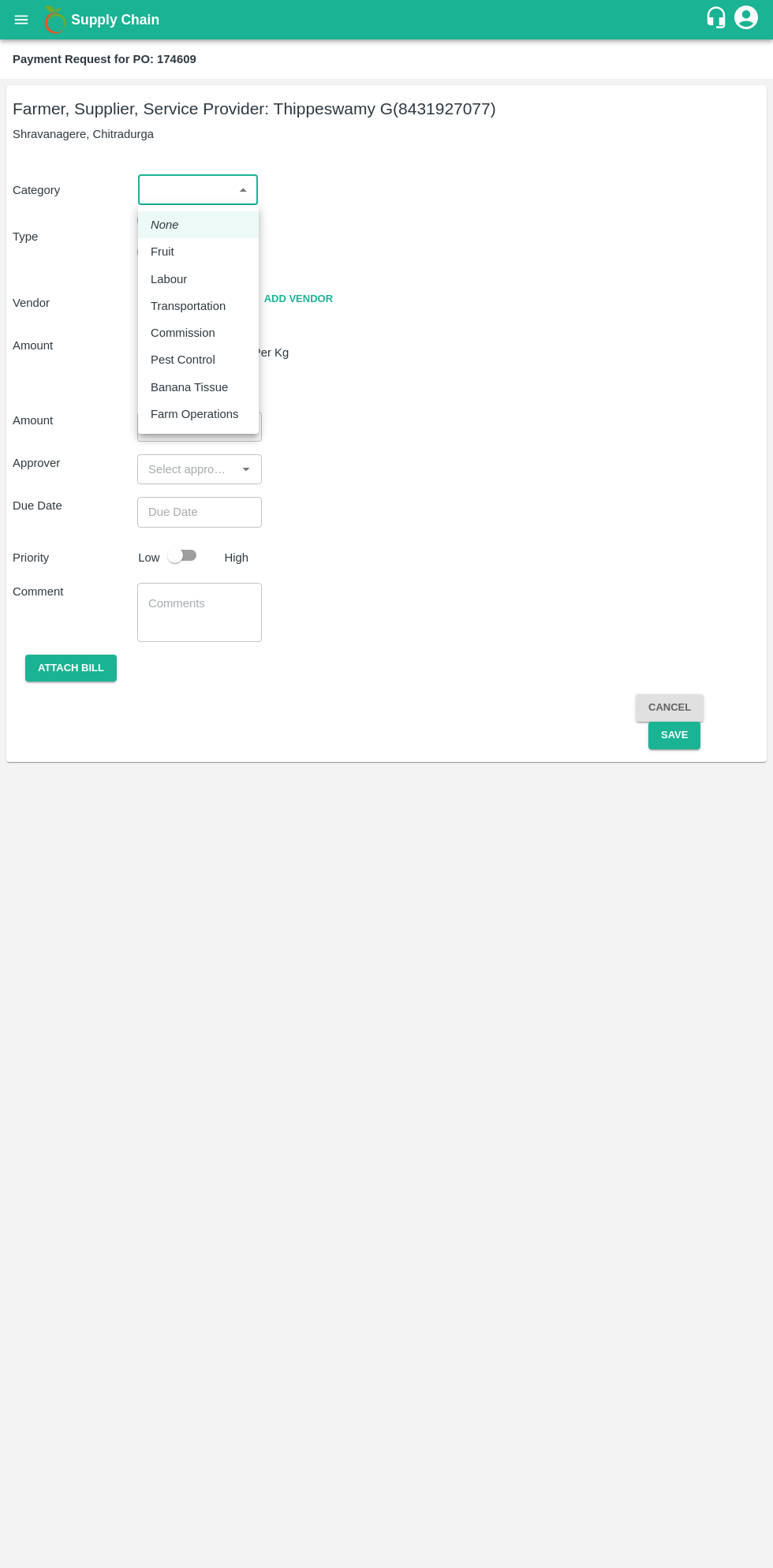
click at [171, 252] on p "Fruit" at bounding box center [162, 252] width 24 height 18
type input "1"
type input "[PERSON_NAME] G - 8431927077(Farmer, Supplier, Service Provider)"
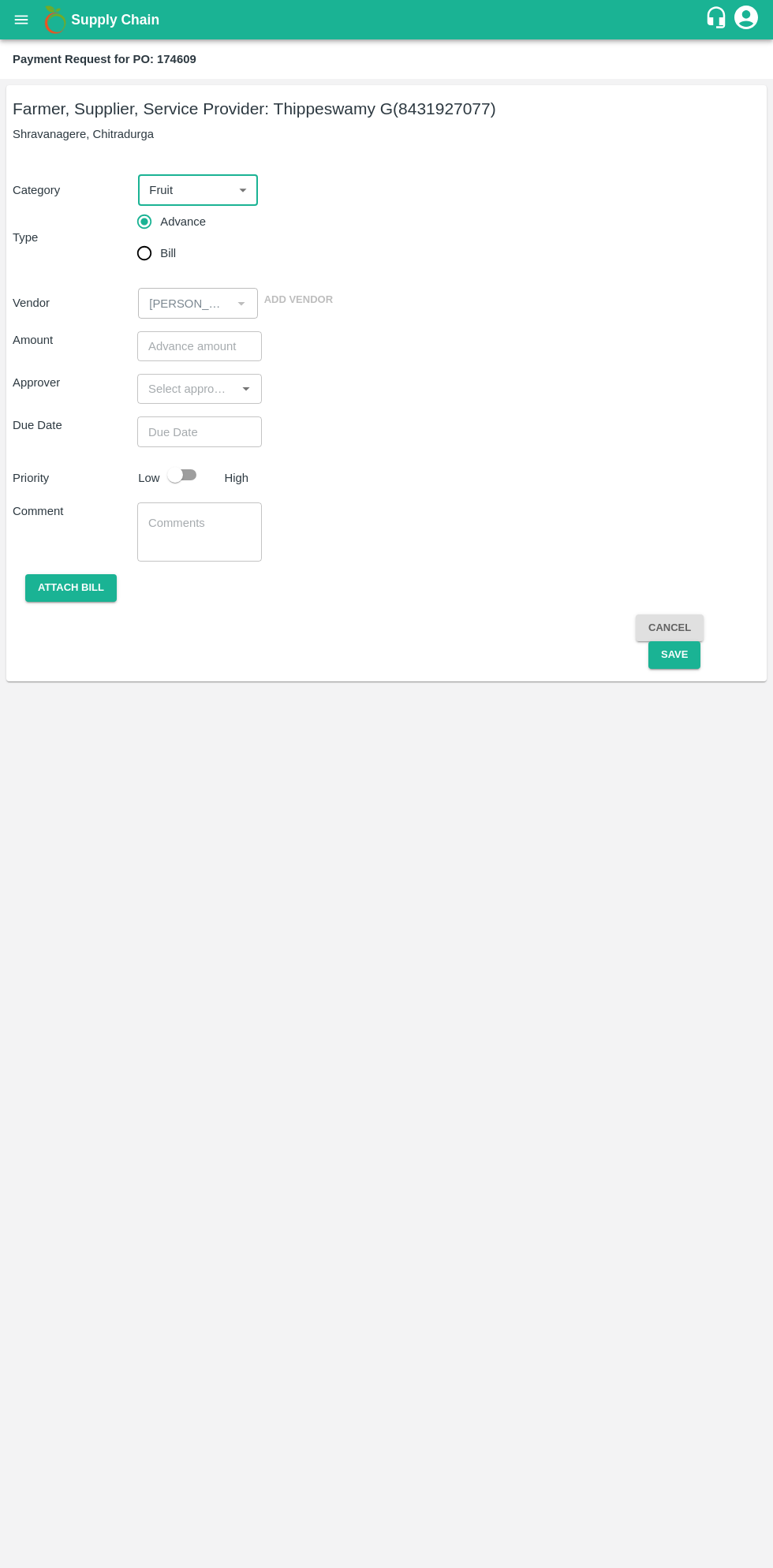
click at [149, 261] on input "Bill" at bounding box center [145, 253] width 32 height 32
radio input "true"
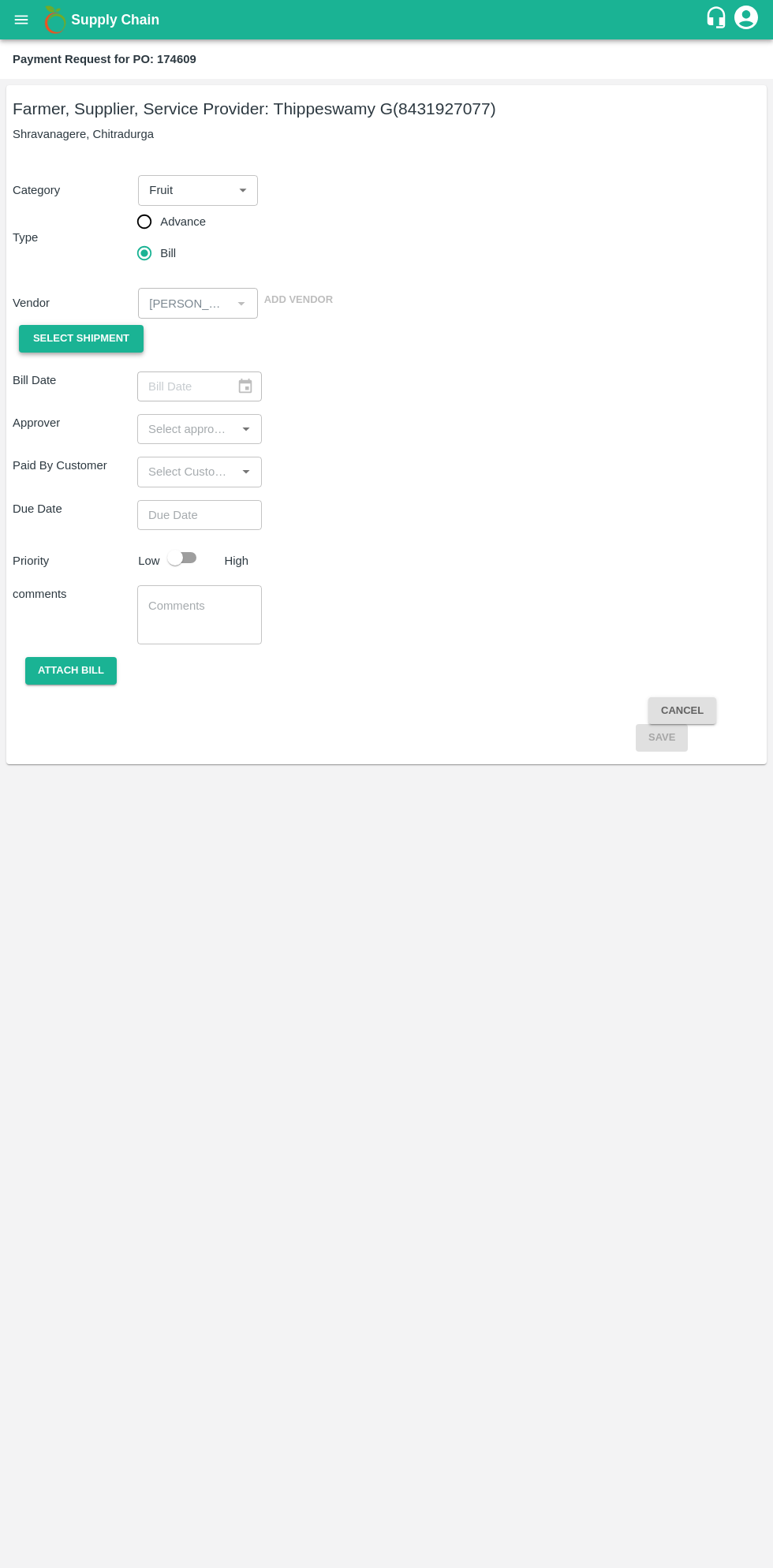
click at [116, 347] on span "Select Shipment" at bounding box center [81, 338] width 96 height 19
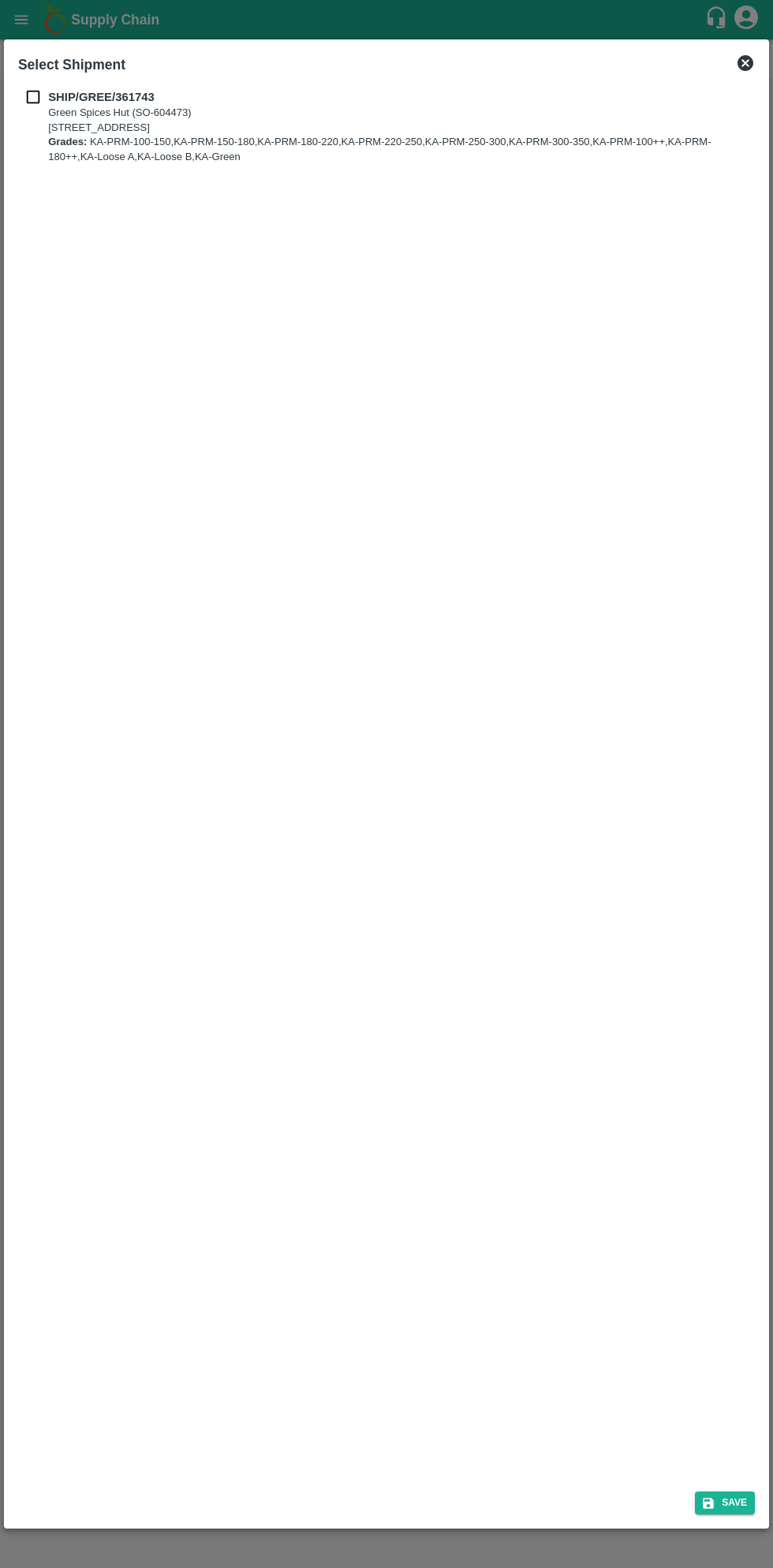
click at [42, 102] on input "checkbox" at bounding box center [34, 97] width 30 height 18
checkbox input "true"
click at [725, 1500] on button "Save" at bounding box center [724, 1503] width 60 height 23
type input "[DATE]"
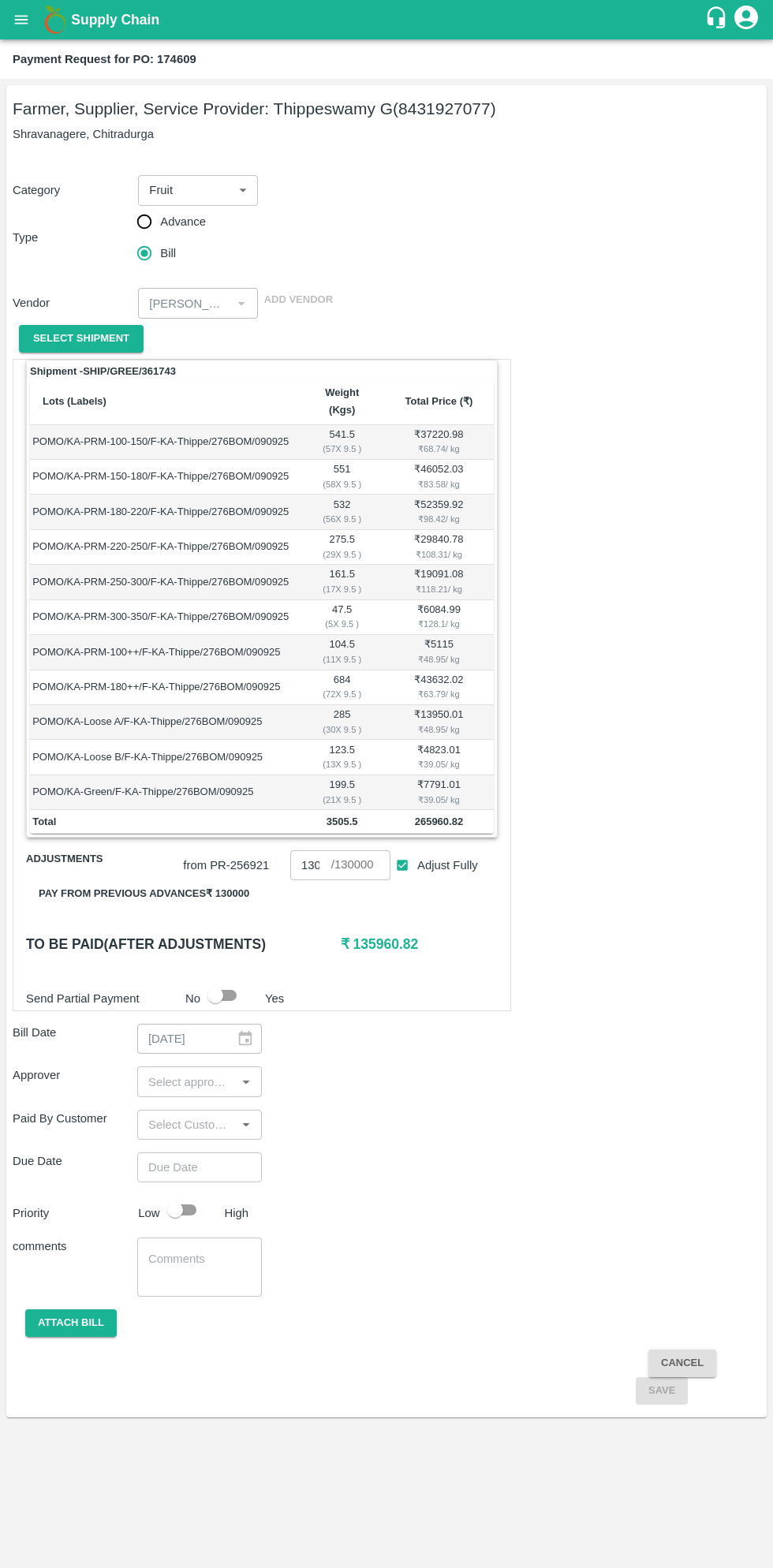
click at [404, 856] on input "Adjust Fully" at bounding box center [402, 865] width 29 height 29
checkbox input "false"
type input "0"
click at [317, 850] on input "0" at bounding box center [311, 865] width 41 height 30
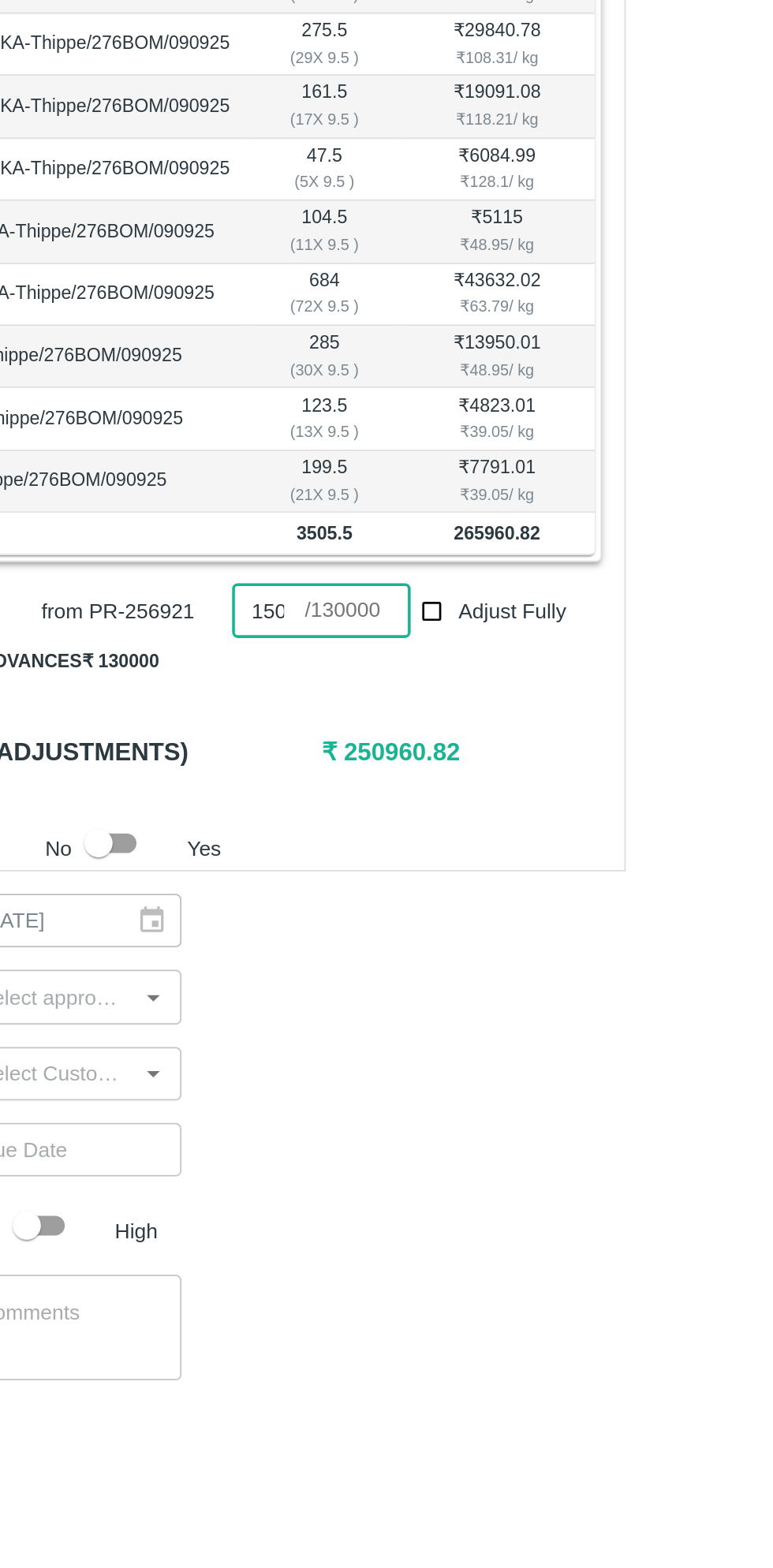
scroll to position [0, 4]
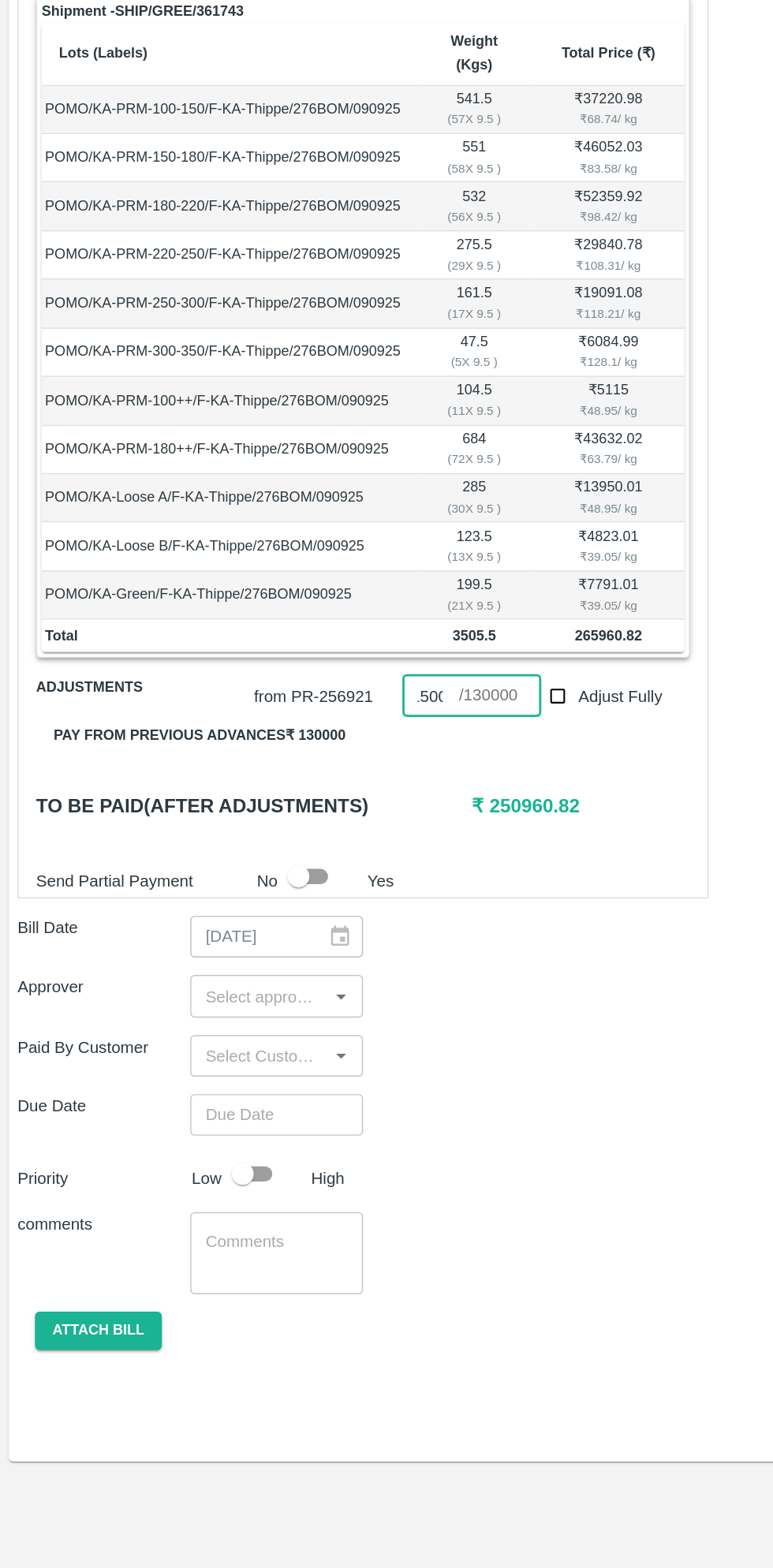
type input "15000"
click at [193, 1071] on input "input" at bounding box center [186, 1081] width 89 height 20
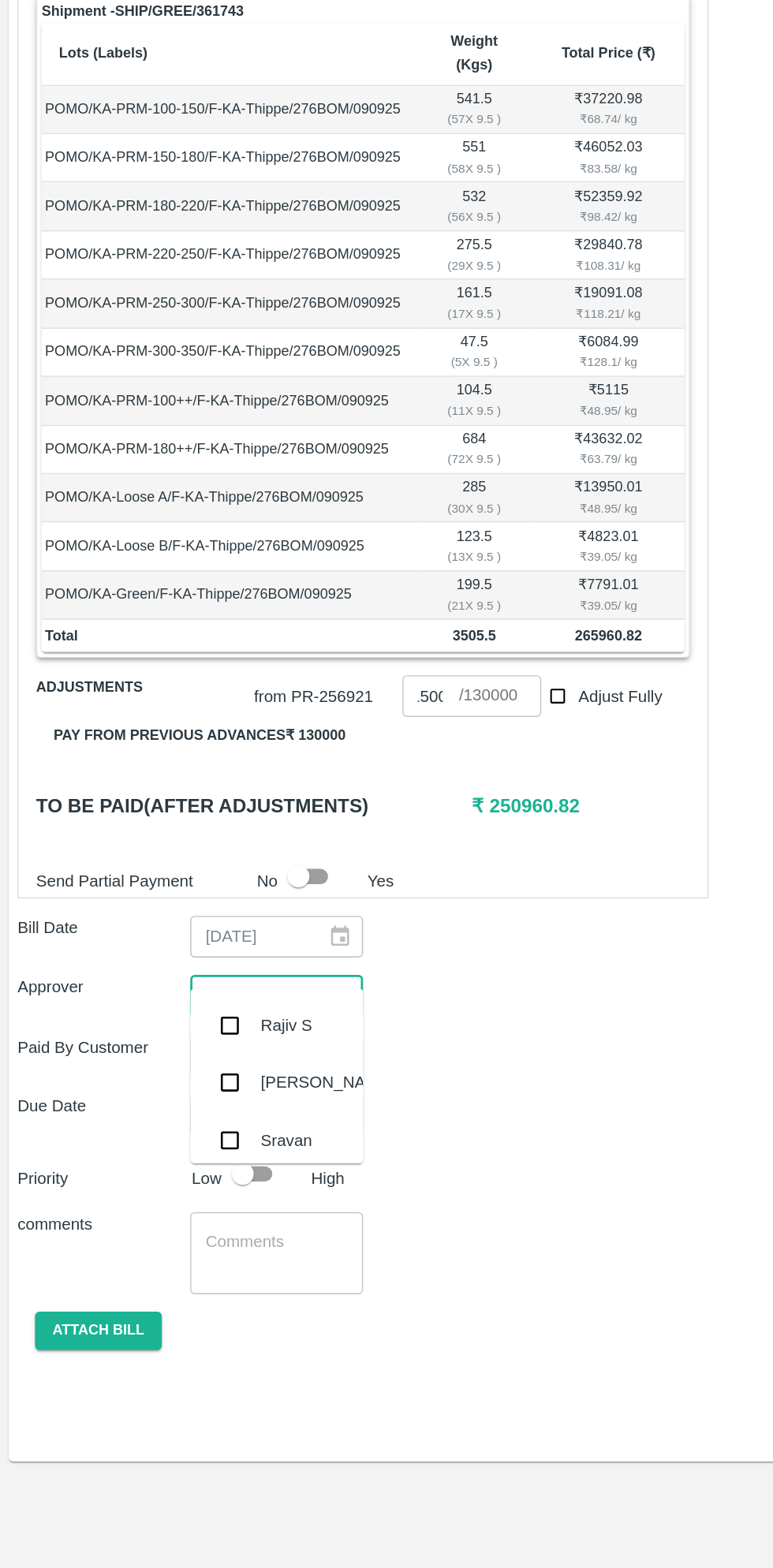
scroll to position [0, 0]
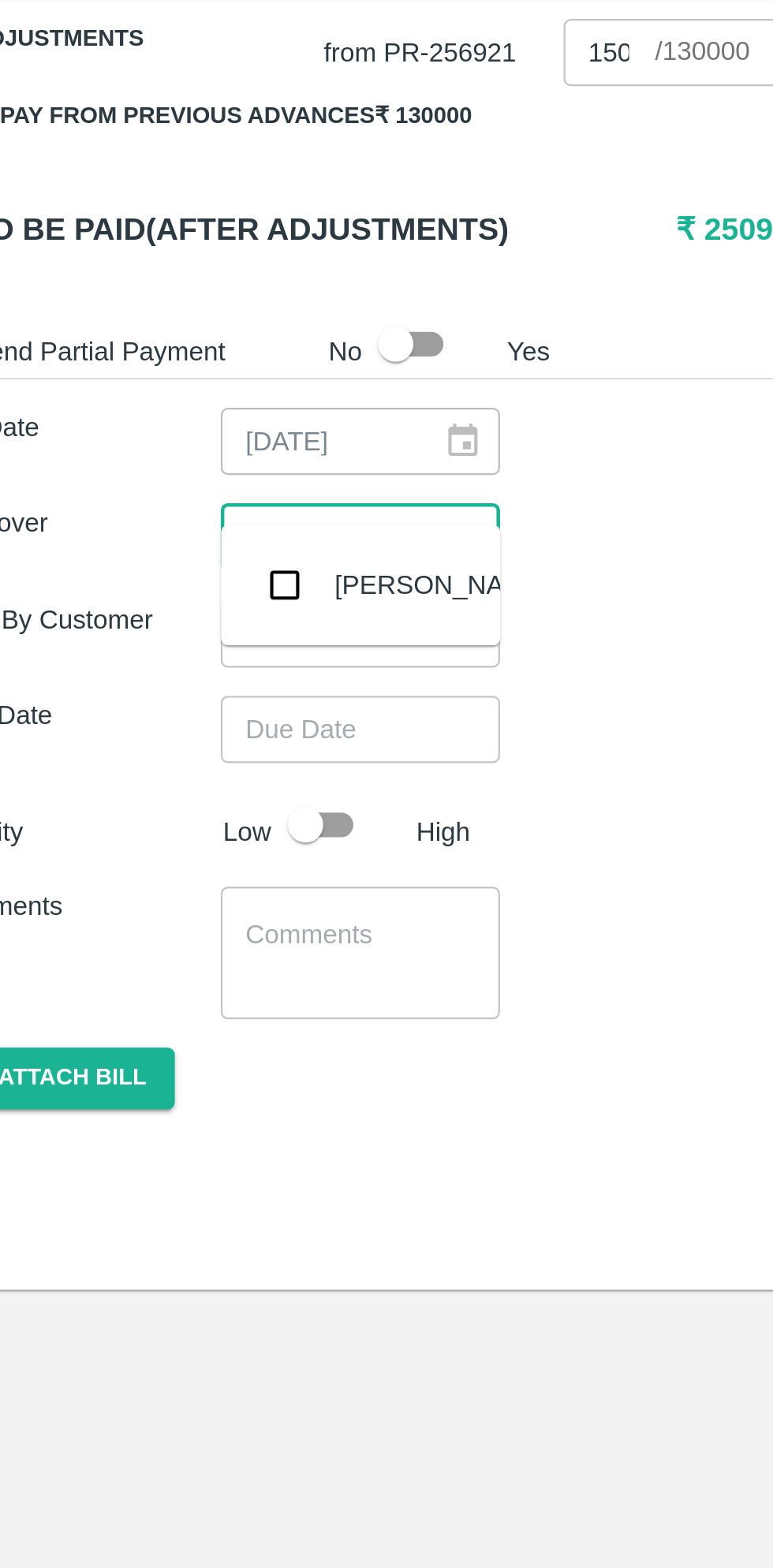
type input "muku"
click at [163, 1115] on input "checkbox" at bounding box center [166, 1103] width 32 height 32
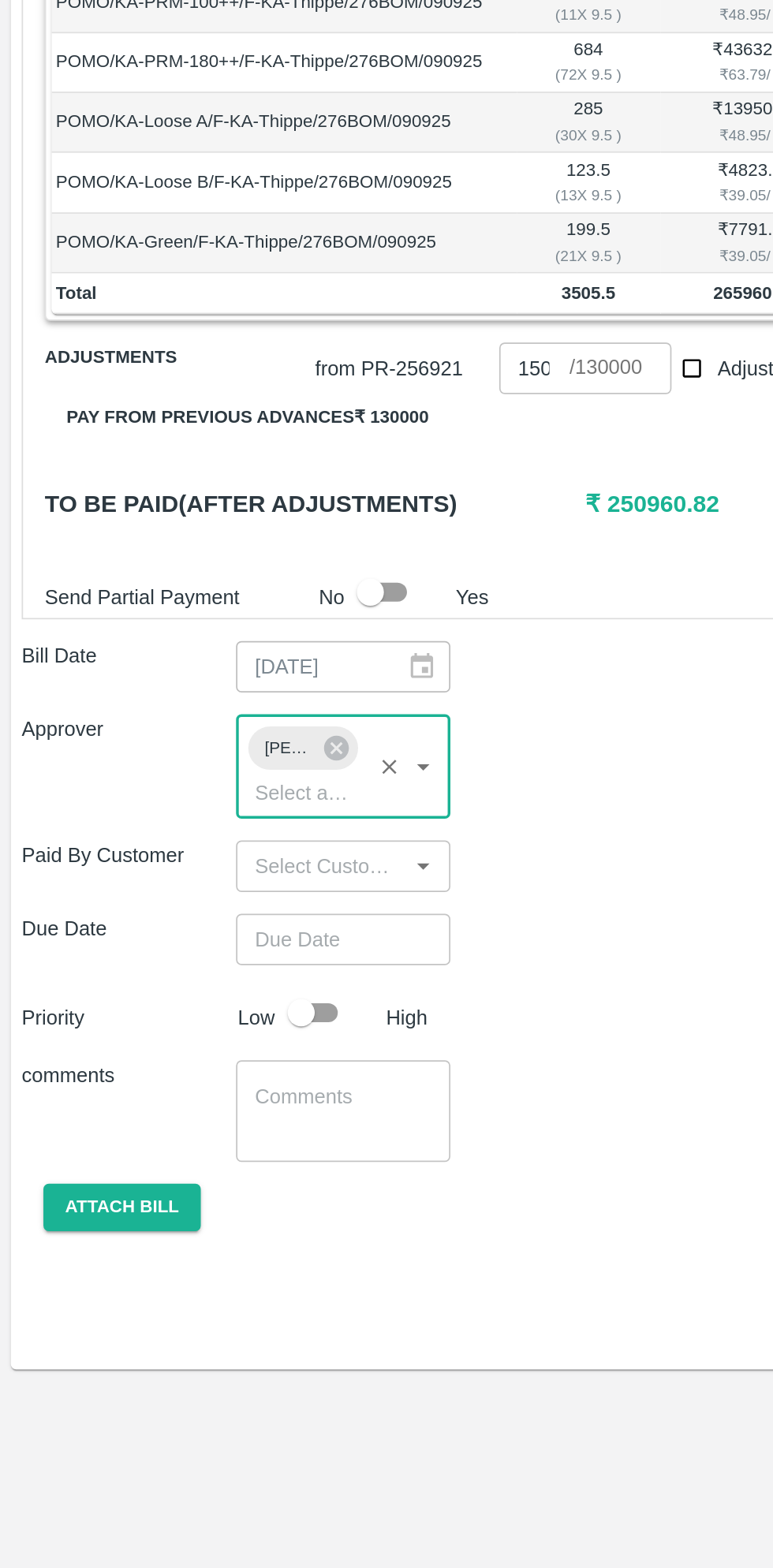
click at [209, 1182] on input "Choose date" at bounding box center [193, 1197] width 114 height 30
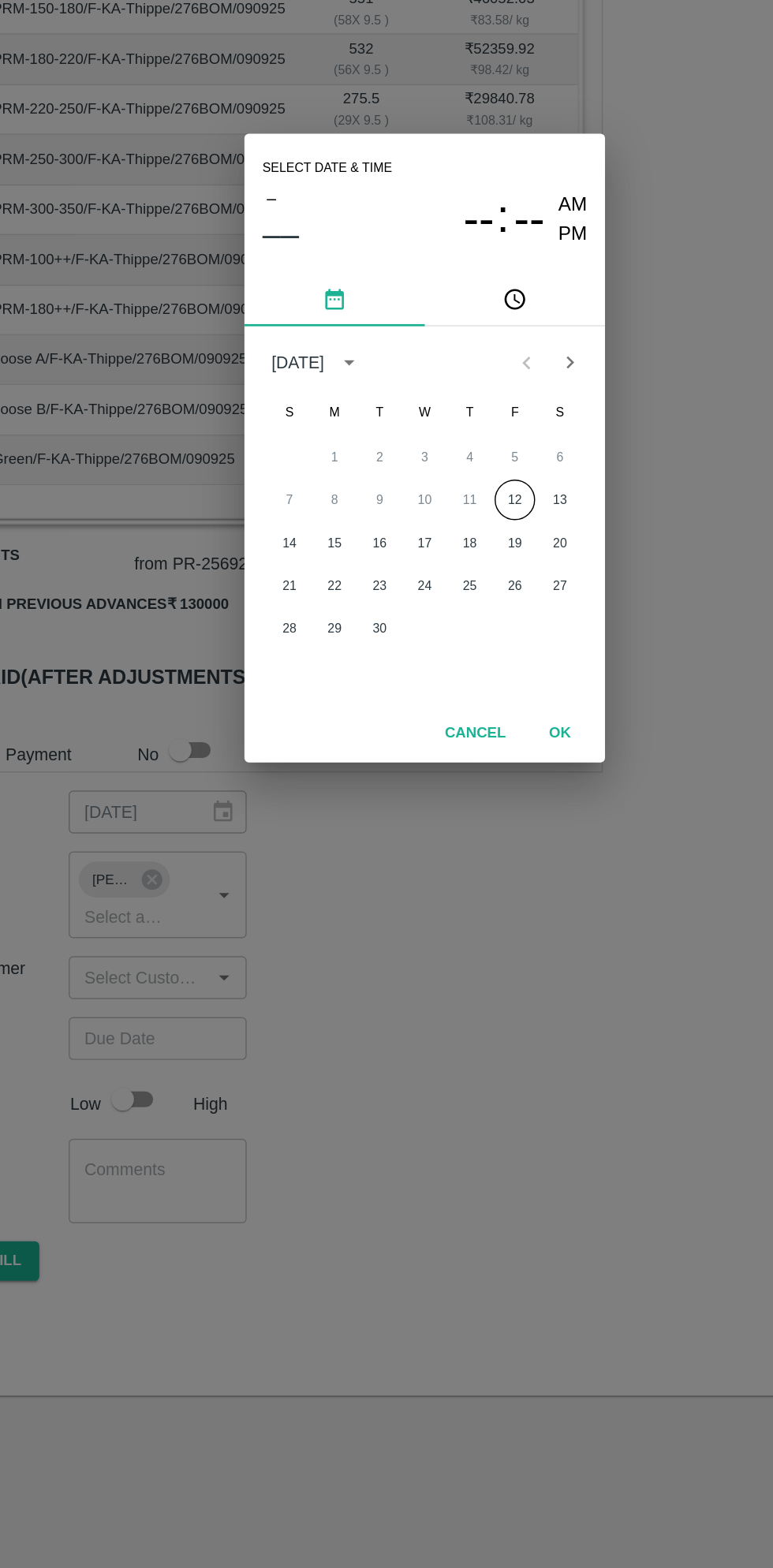
click at [450, 820] on button "12" at bounding box center [449, 820] width 28 height 28
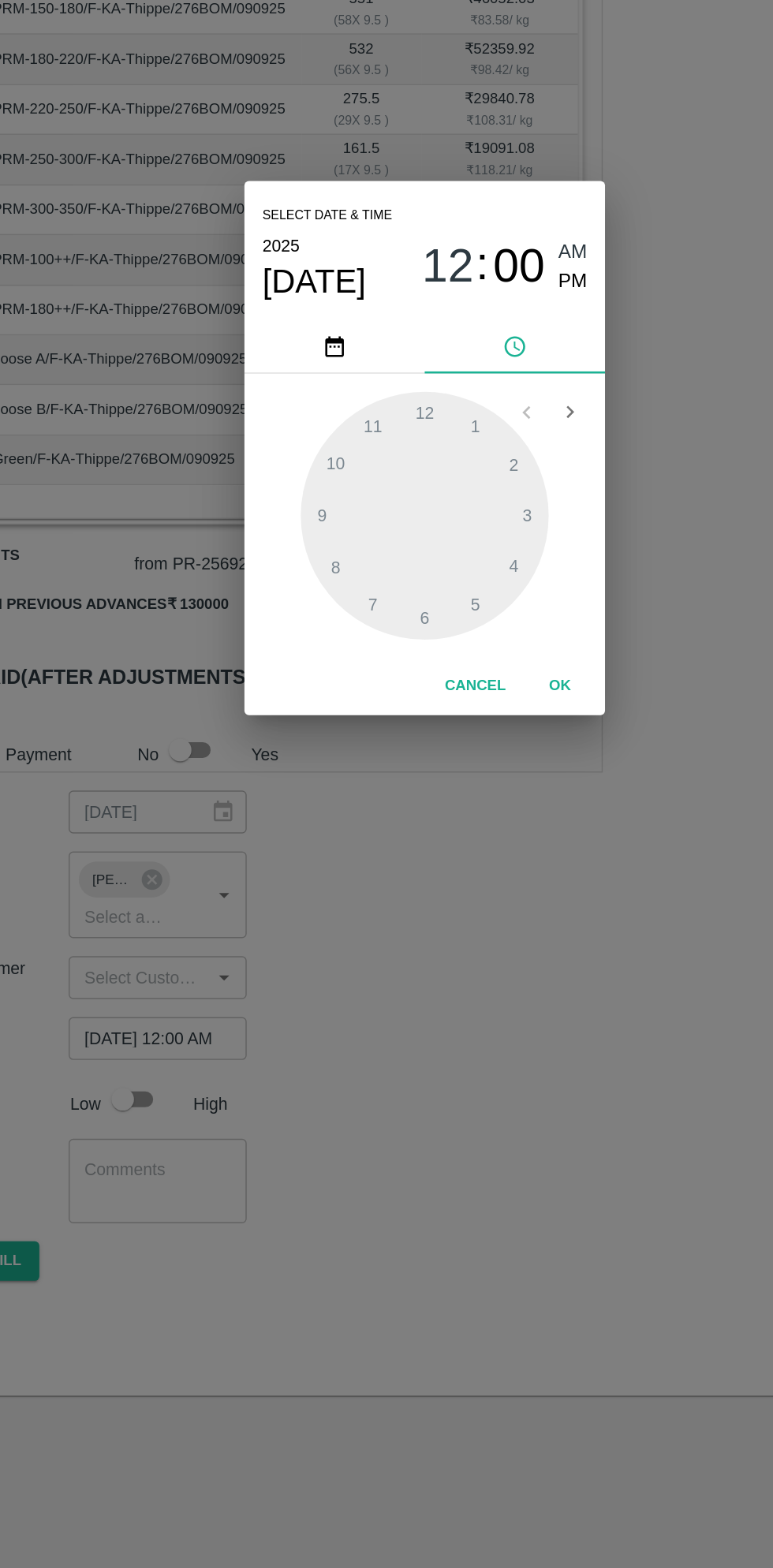
click at [492, 672] on span "PM" at bounding box center [490, 667] width 20 height 21
click at [322, 867] on div at bounding box center [386, 831] width 174 height 174
click at [393, 907] on div at bounding box center [386, 831] width 174 height 174
click at [374, 903] on div at bounding box center [386, 831] width 174 height 174
click at [381, 910] on div at bounding box center [386, 831] width 174 height 174
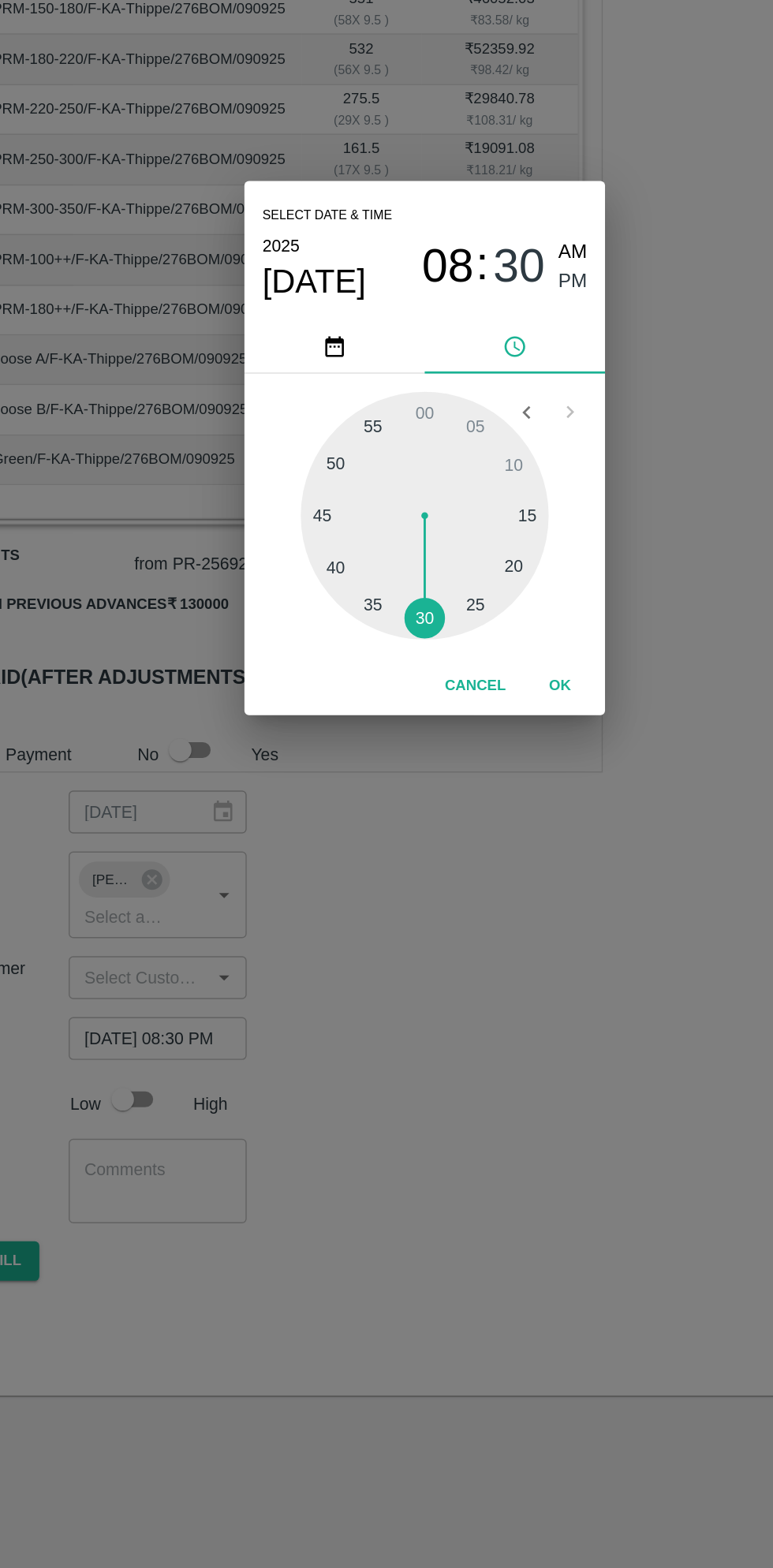
click at [435, 964] on button "Cancel" at bounding box center [422, 950] width 56 height 27
type input "DD/MM/YYYY hh:mm aa"
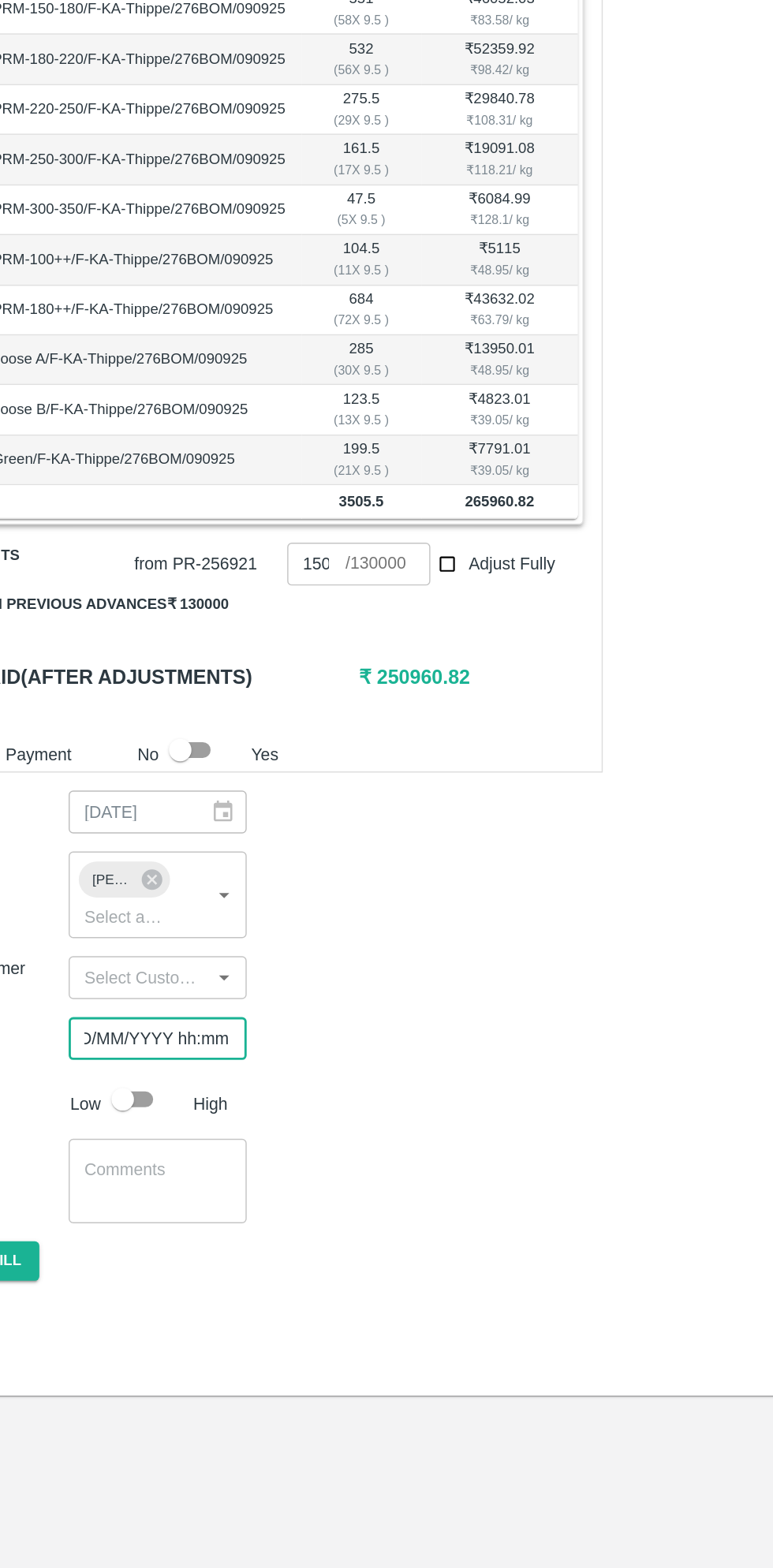
click at [227, 1182] on input "DD/MM/YYYY hh:mm aa" at bounding box center [193, 1197] width 114 height 30
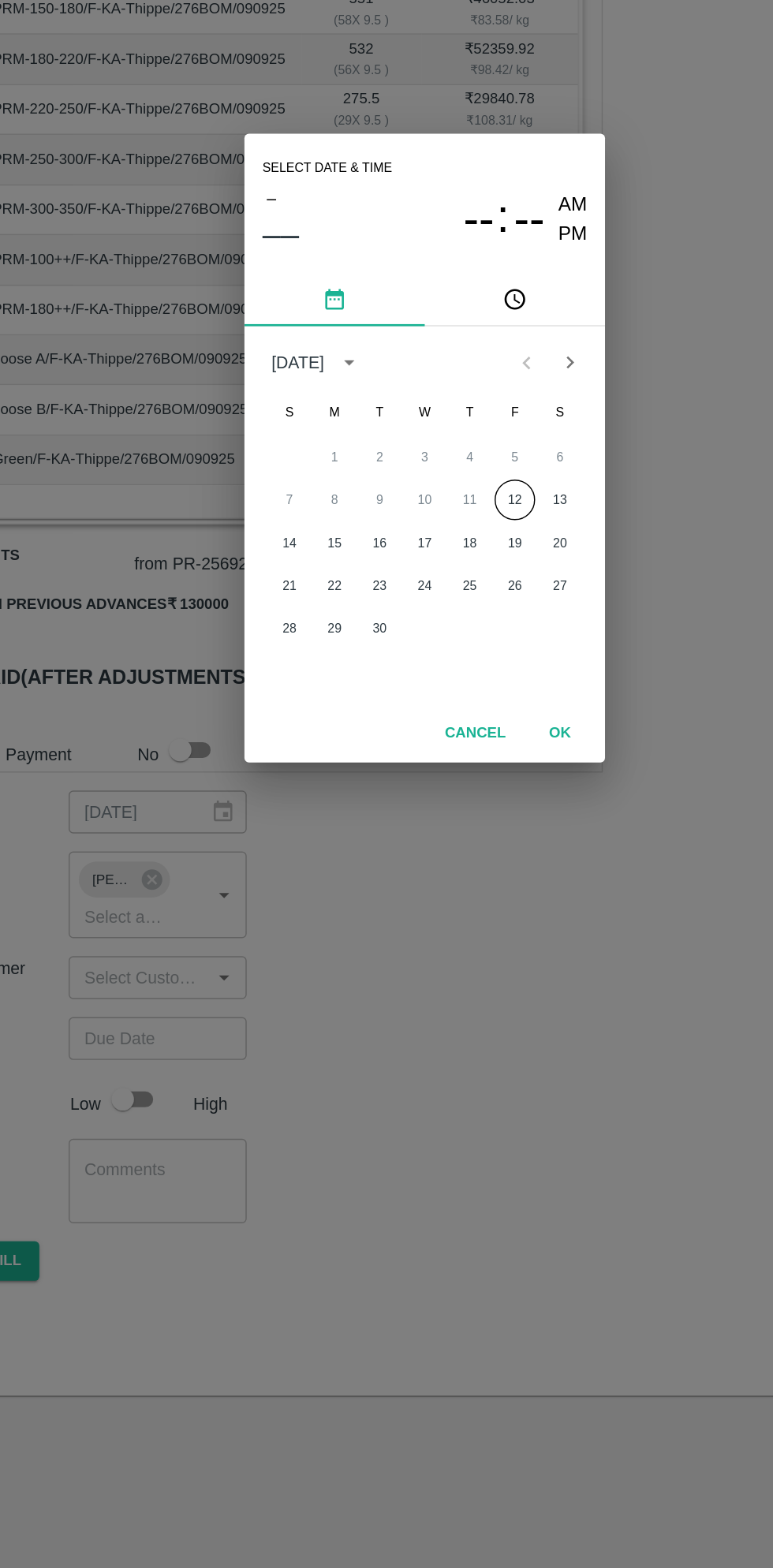
scroll to position [0, 0]
click at [448, 822] on button "12" at bounding box center [449, 820] width 28 height 28
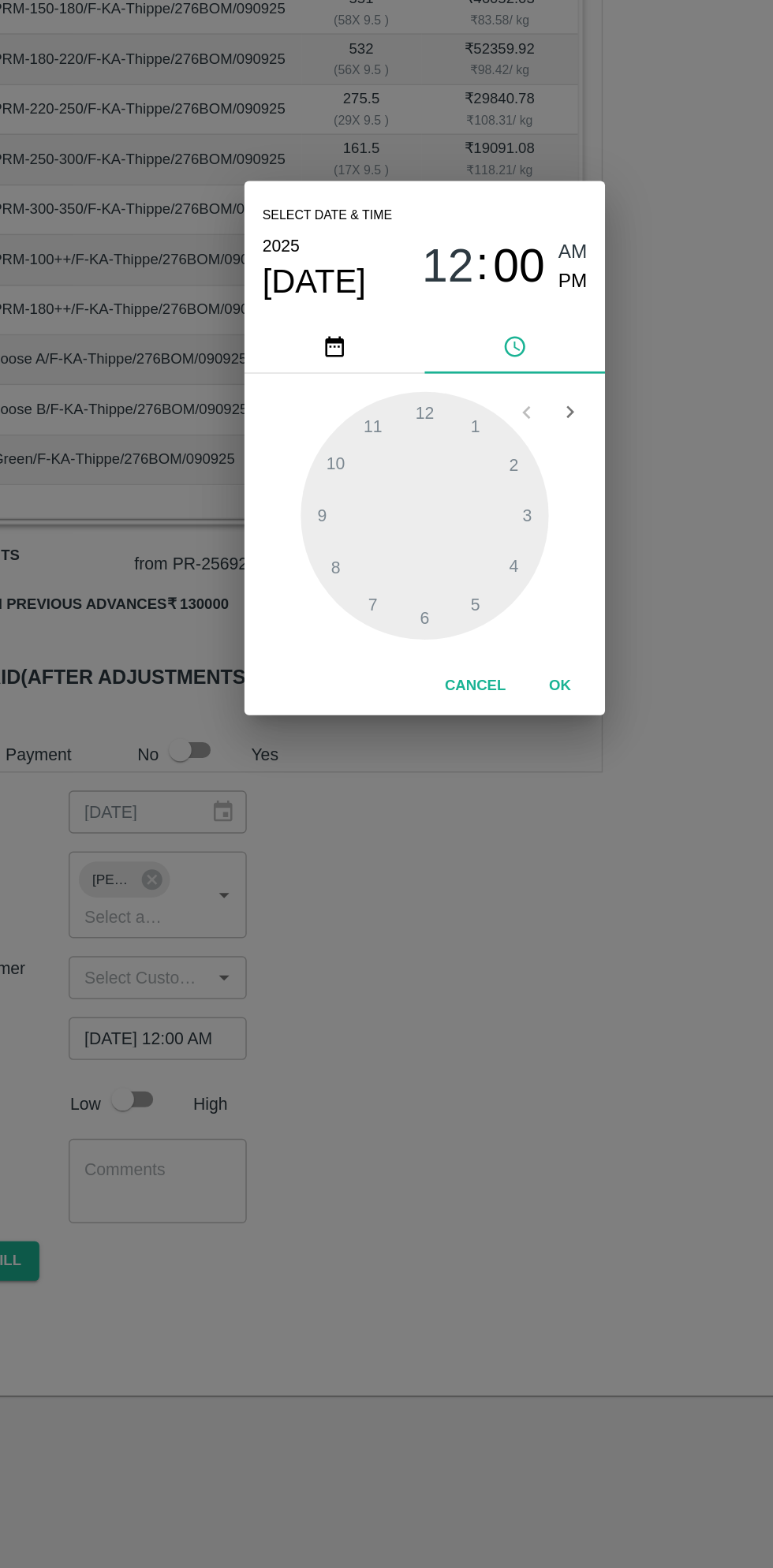
click at [490, 670] on span "PM" at bounding box center [490, 667] width 20 height 21
click at [325, 863] on div at bounding box center [386, 831] width 174 height 174
click at [390, 904] on div at bounding box center [386, 831] width 174 height 174
click at [379, 908] on div at bounding box center [386, 831] width 174 height 174
type input "[DATE] 08:31 PM"
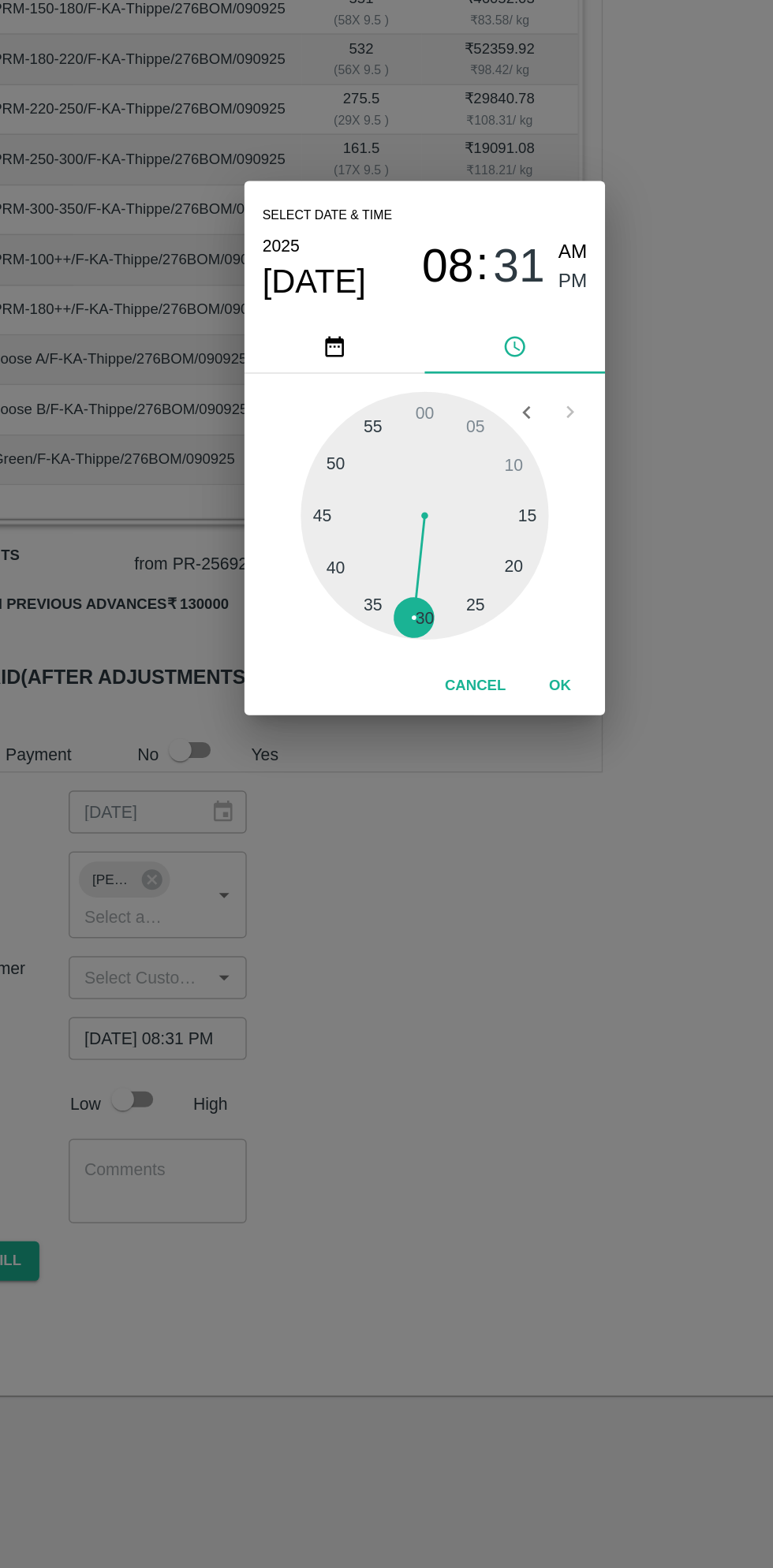
click at [490, 956] on button "OK" at bounding box center [480, 950] width 50 height 27
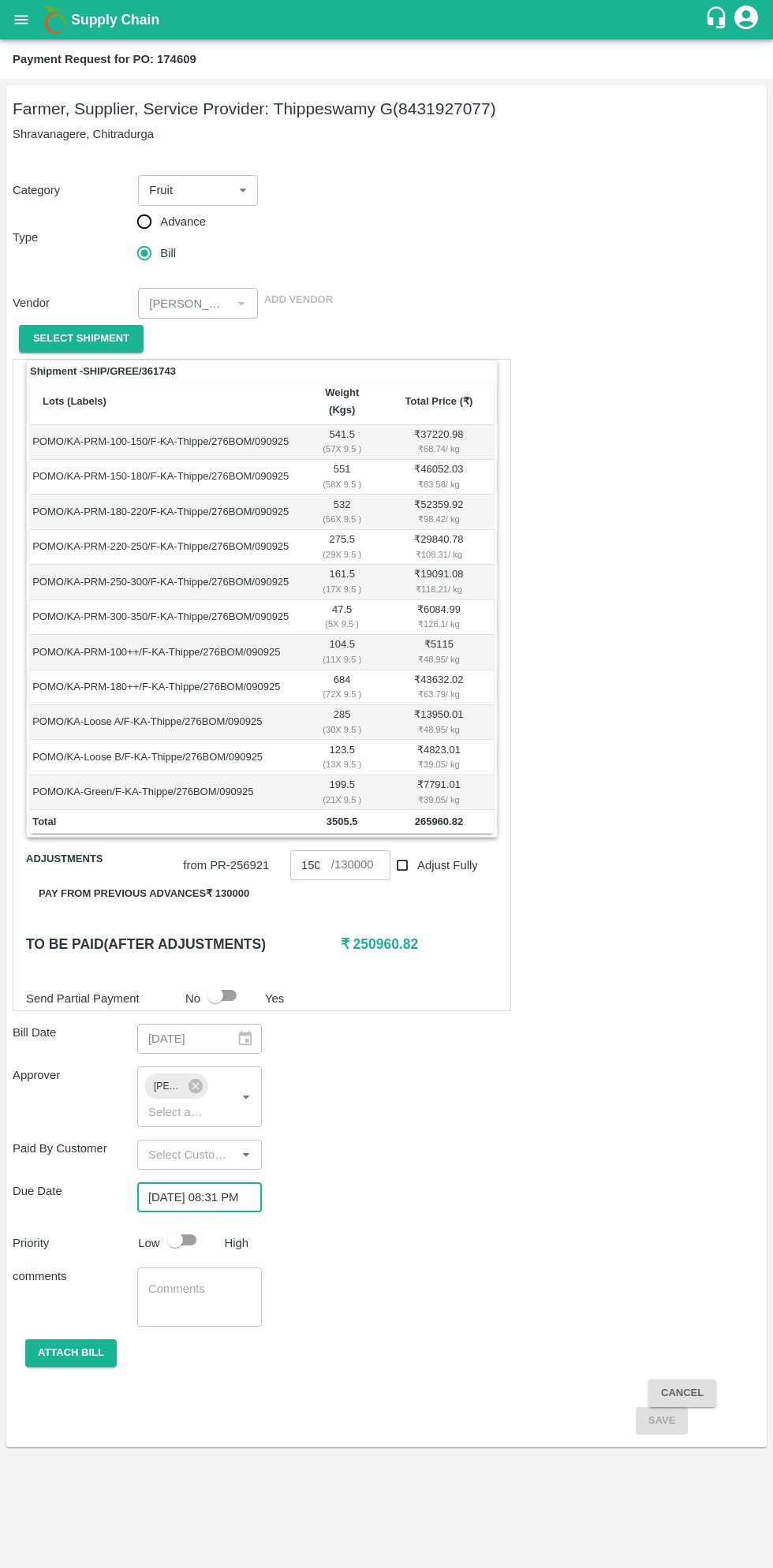
click at [184, 1225] on input "checkbox" at bounding box center [175, 1240] width 90 height 30
checkbox input "true"
click at [94, 1339] on button "Attach bill" at bounding box center [71, 1353] width 92 height 27
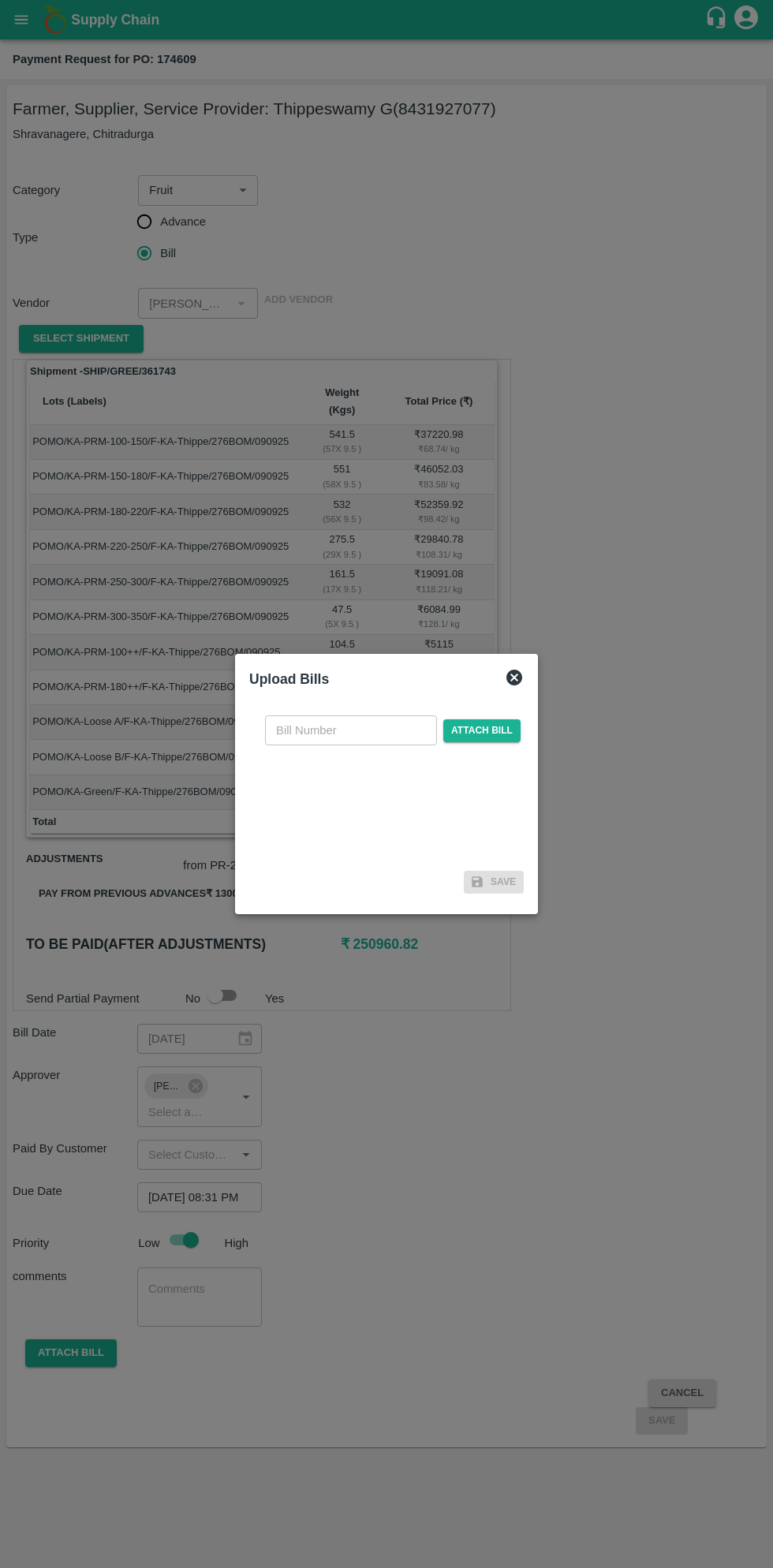
click at [365, 730] on input "text" at bounding box center [350, 730] width 172 height 30
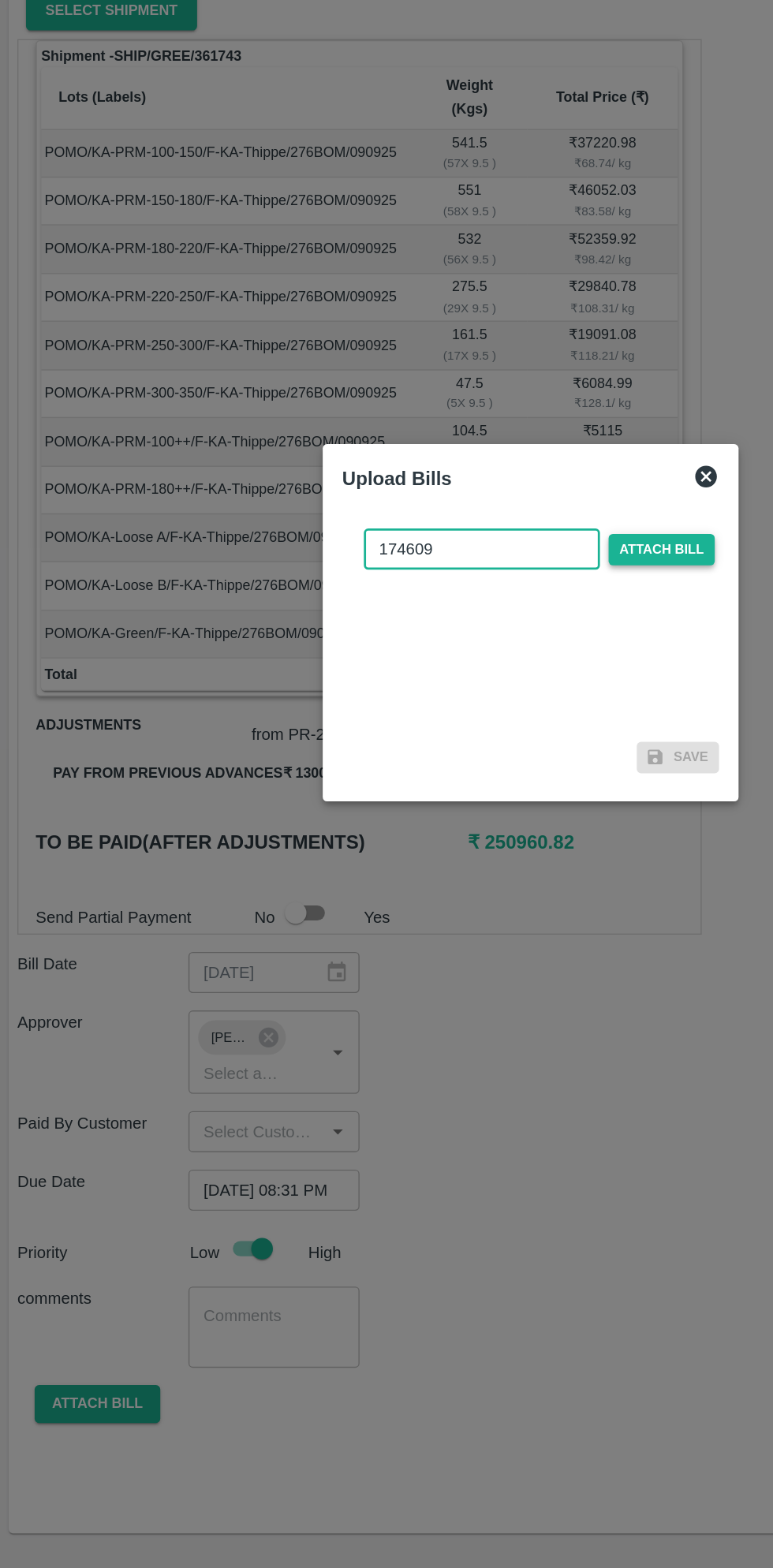
type input "174609"
click at [499, 729] on span "Attach bill" at bounding box center [482, 731] width 78 height 23
click at [0, 0] on input "Attach bill" at bounding box center [0, 0] width 0 height 0
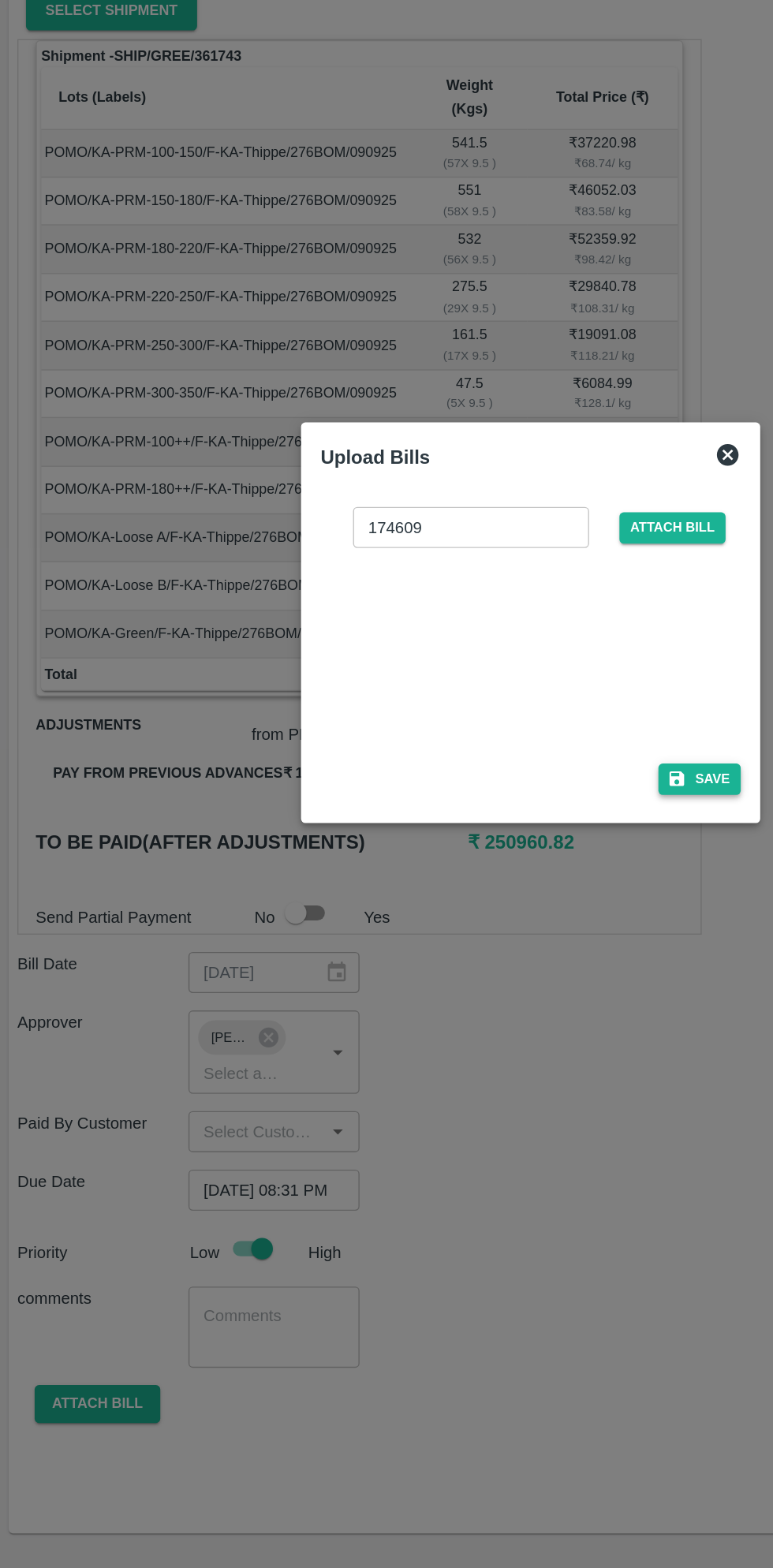
click at [513, 898] on button "Save" at bounding box center [509, 898] width 60 height 23
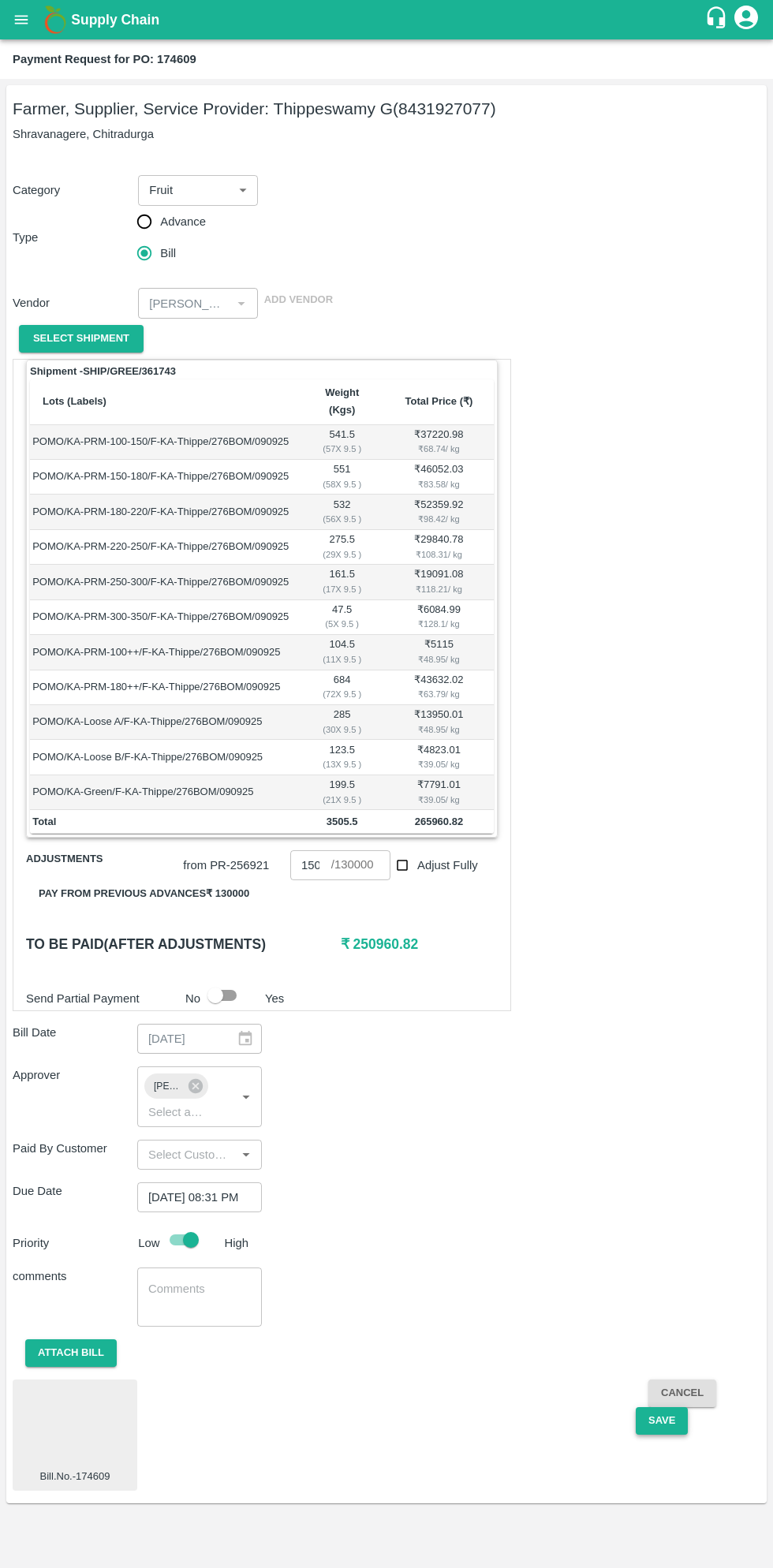
click at [653, 1411] on button "Save" at bounding box center [661, 1421] width 52 height 27
